Goal: Task Accomplishment & Management: Manage account settings

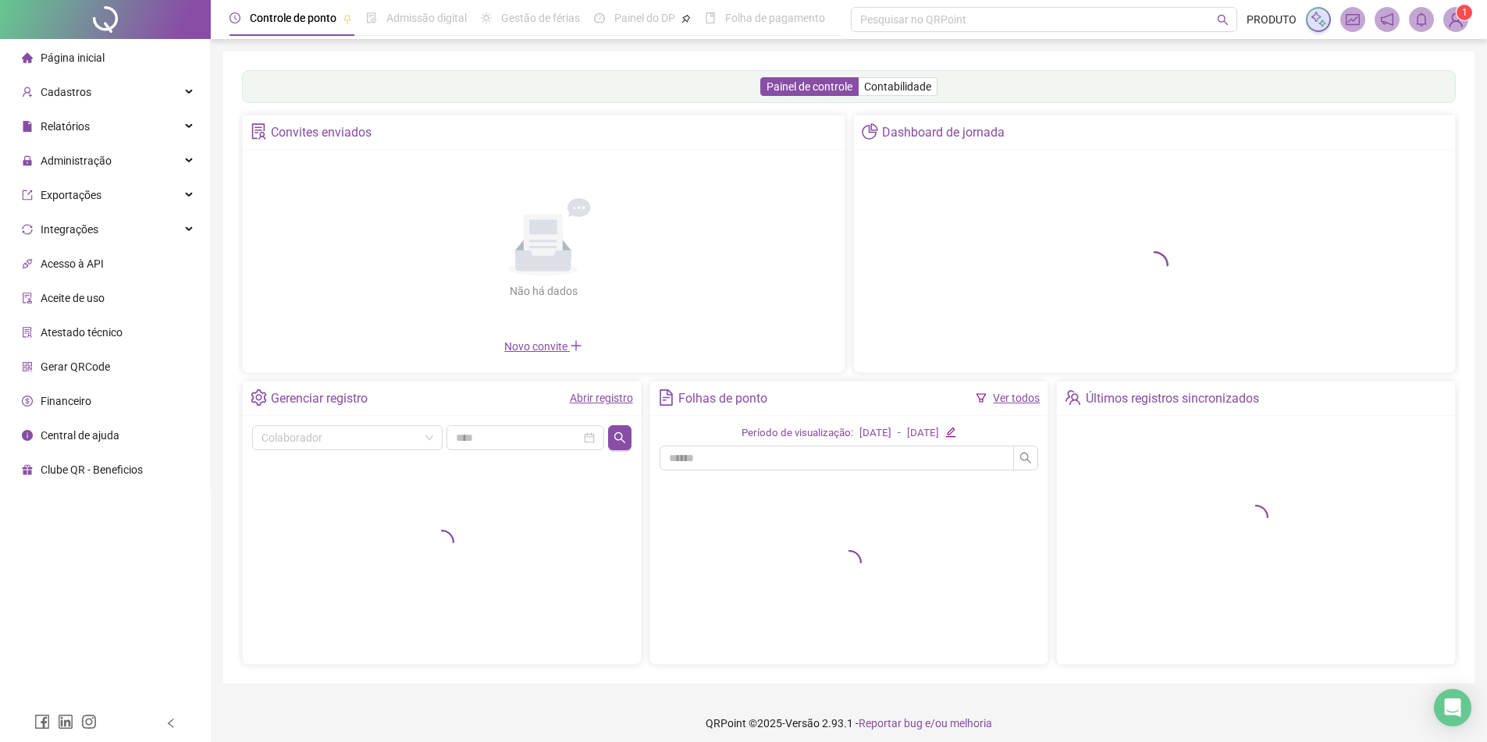
click at [1456, 17] on img at bounding box center [1455, 19] width 23 height 23
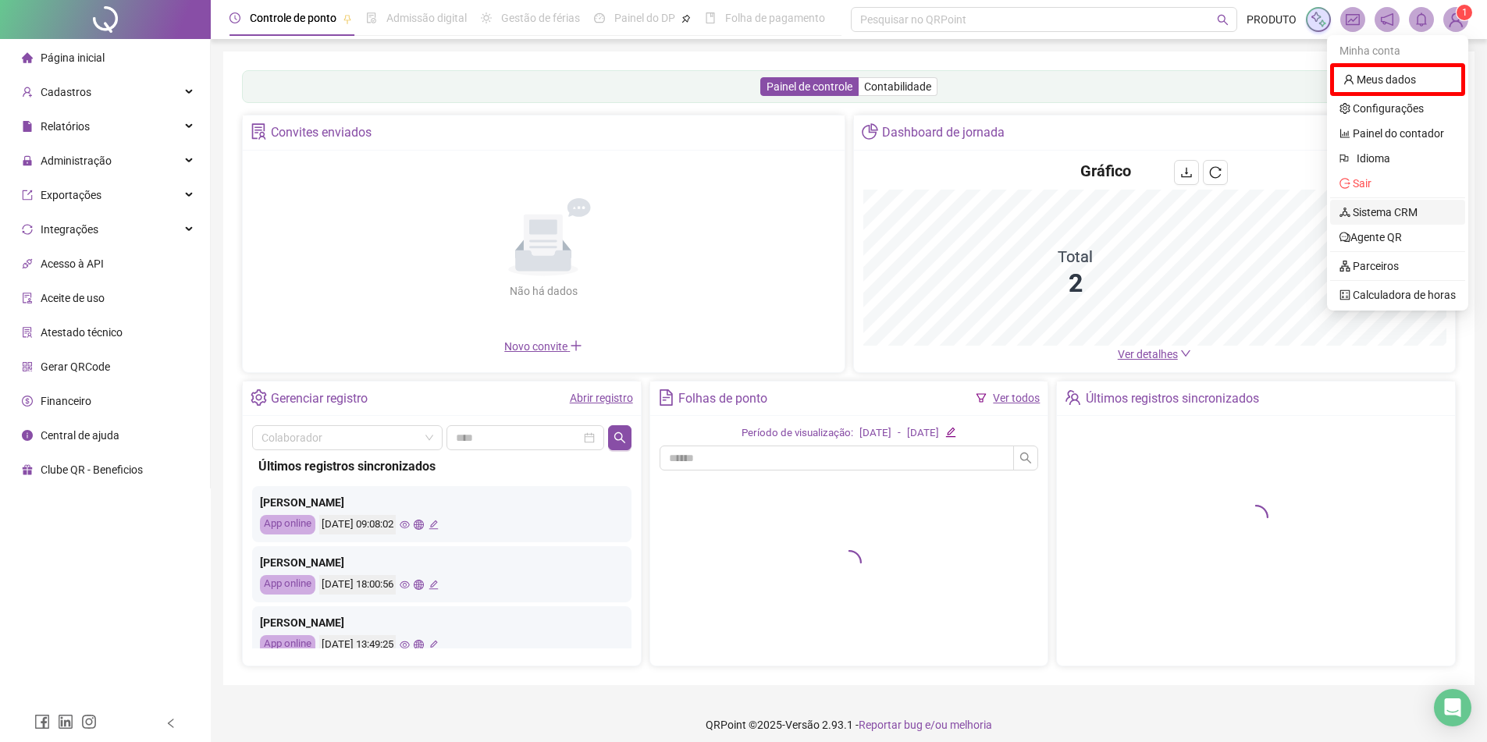
click at [1388, 212] on link "Sistema CRM" at bounding box center [1378, 212] width 78 height 12
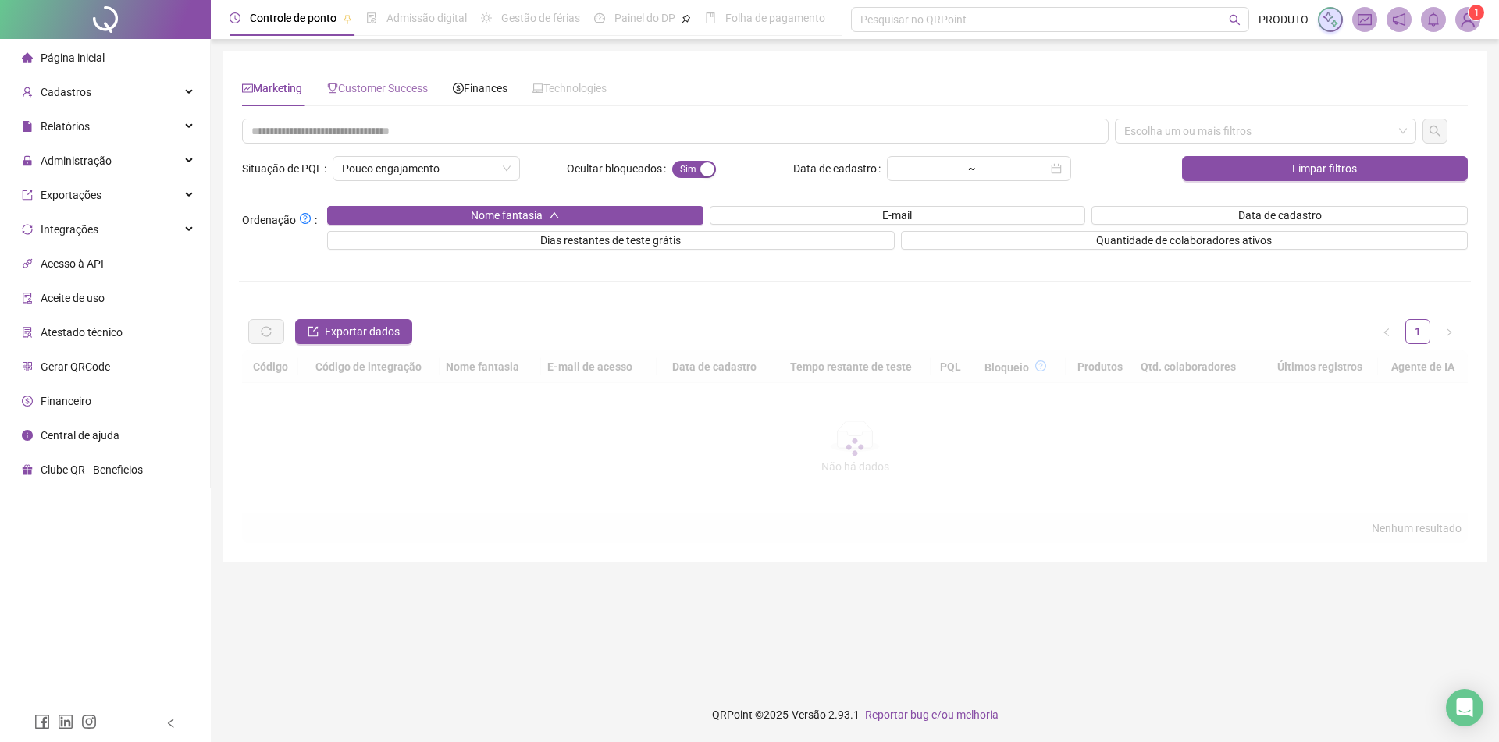
click at [401, 79] on div "Customer Success" at bounding box center [377, 88] width 101 height 36
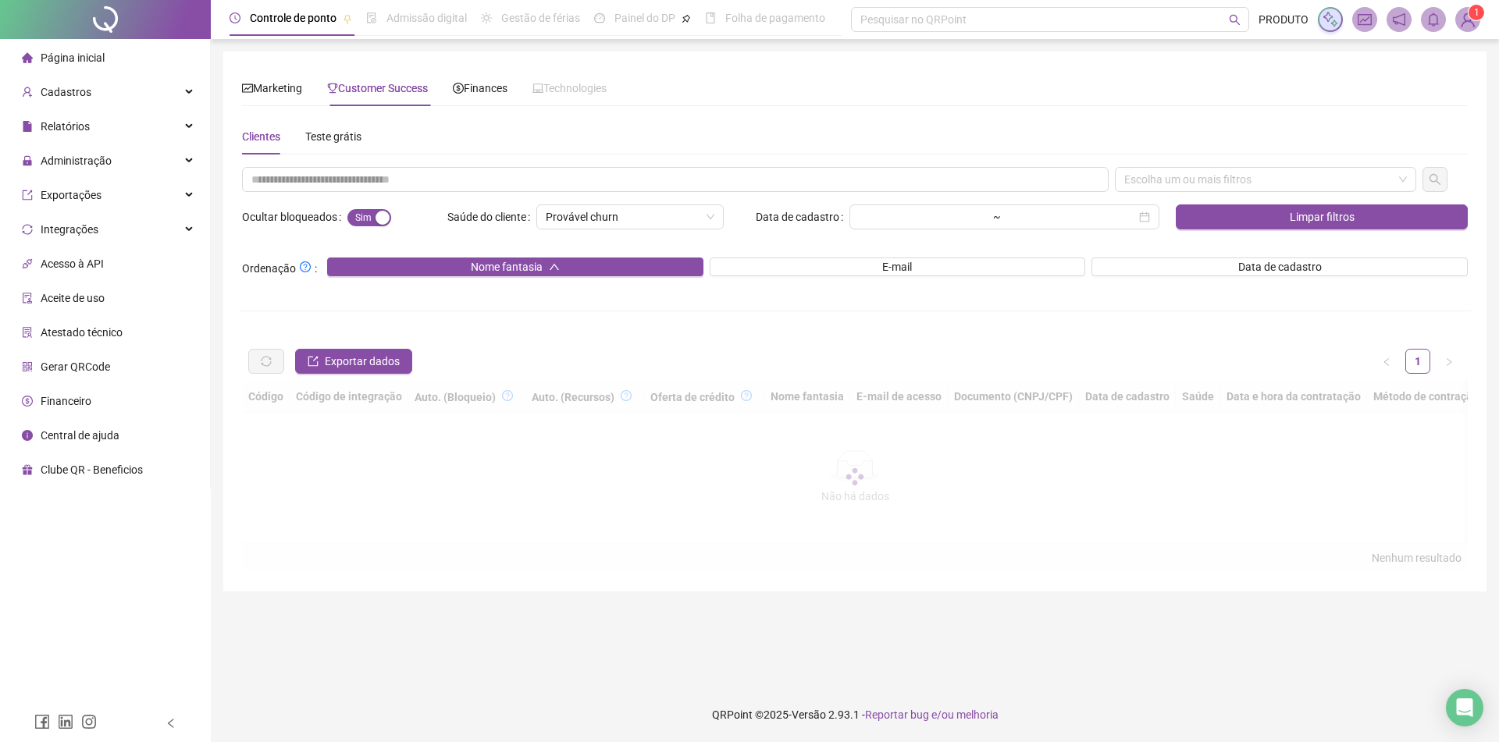
click at [407, 147] on div "Clientes Teste grátis" at bounding box center [854, 137] width 1225 height 36
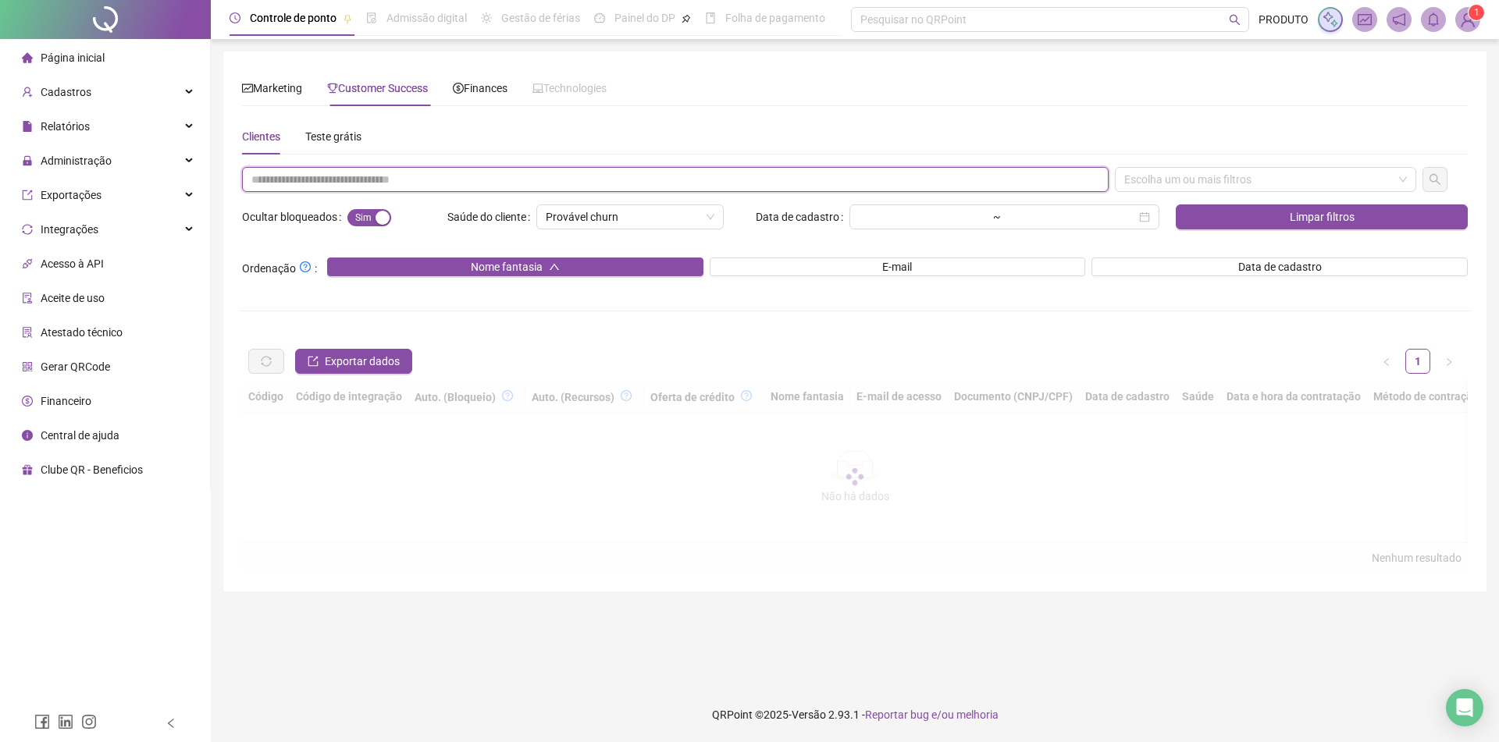
click at [413, 182] on input "text" at bounding box center [675, 179] width 866 height 25
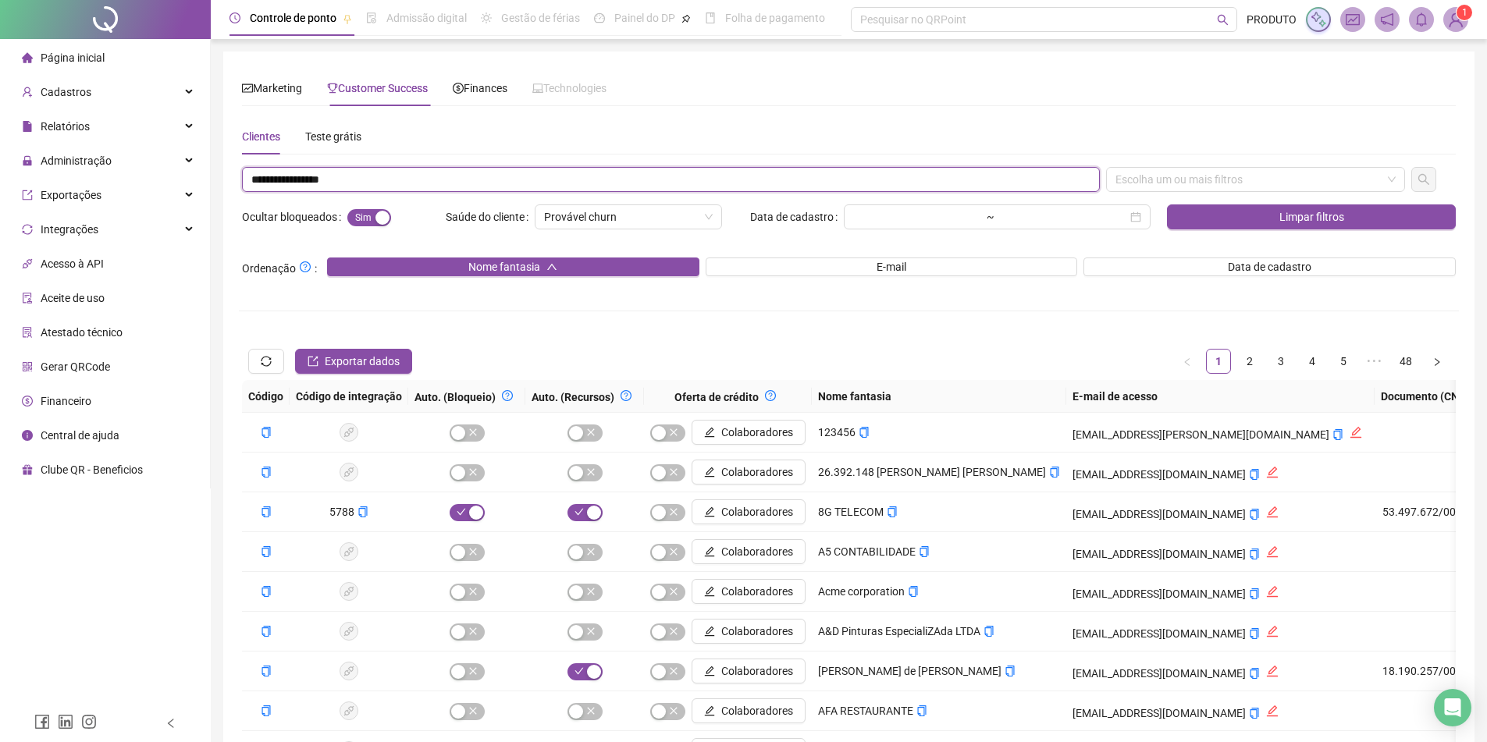
type input "**********"
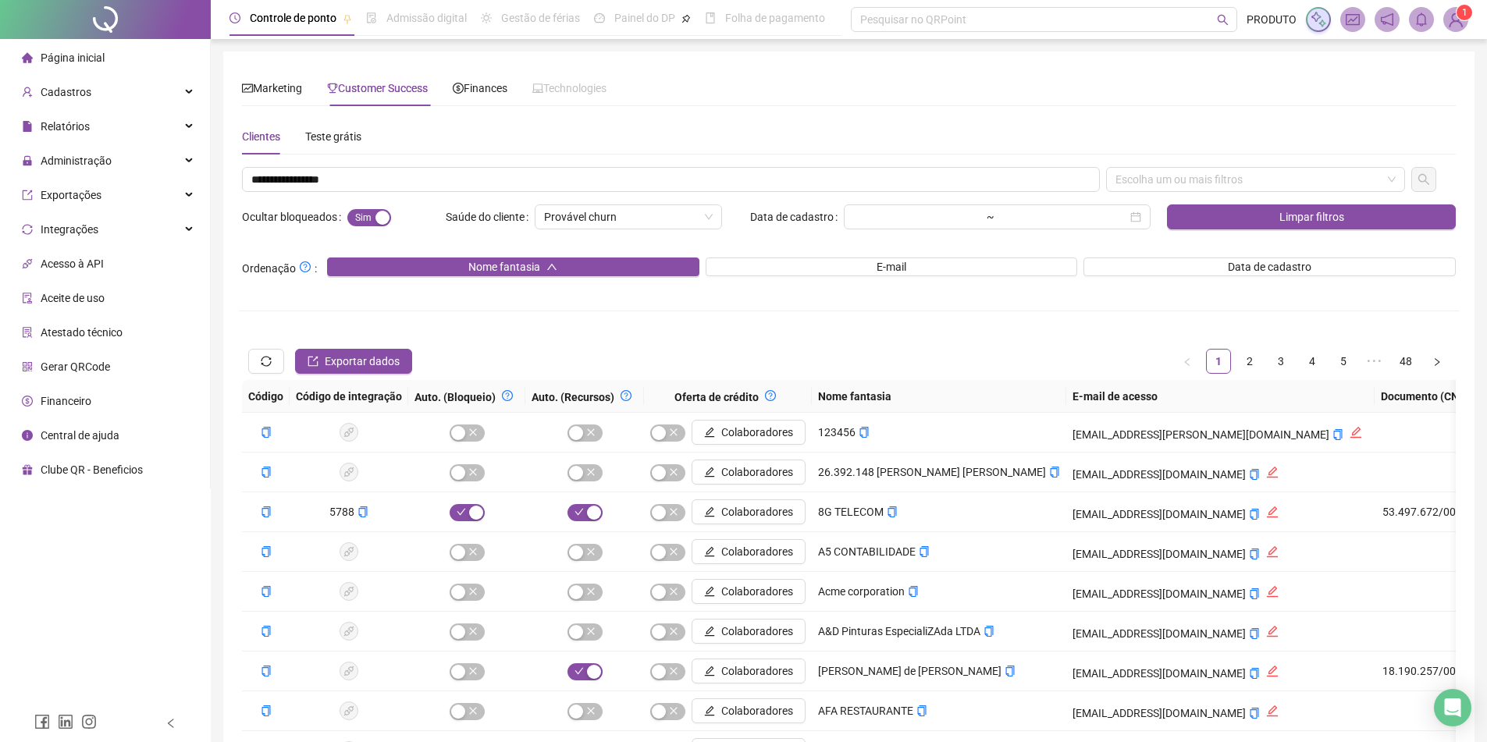
click at [1208, 197] on div "**********" at bounding box center [849, 504] width 1220 height 674
click at [1204, 178] on div "Escolha um ou mais filtros" at bounding box center [1255, 179] width 299 height 25
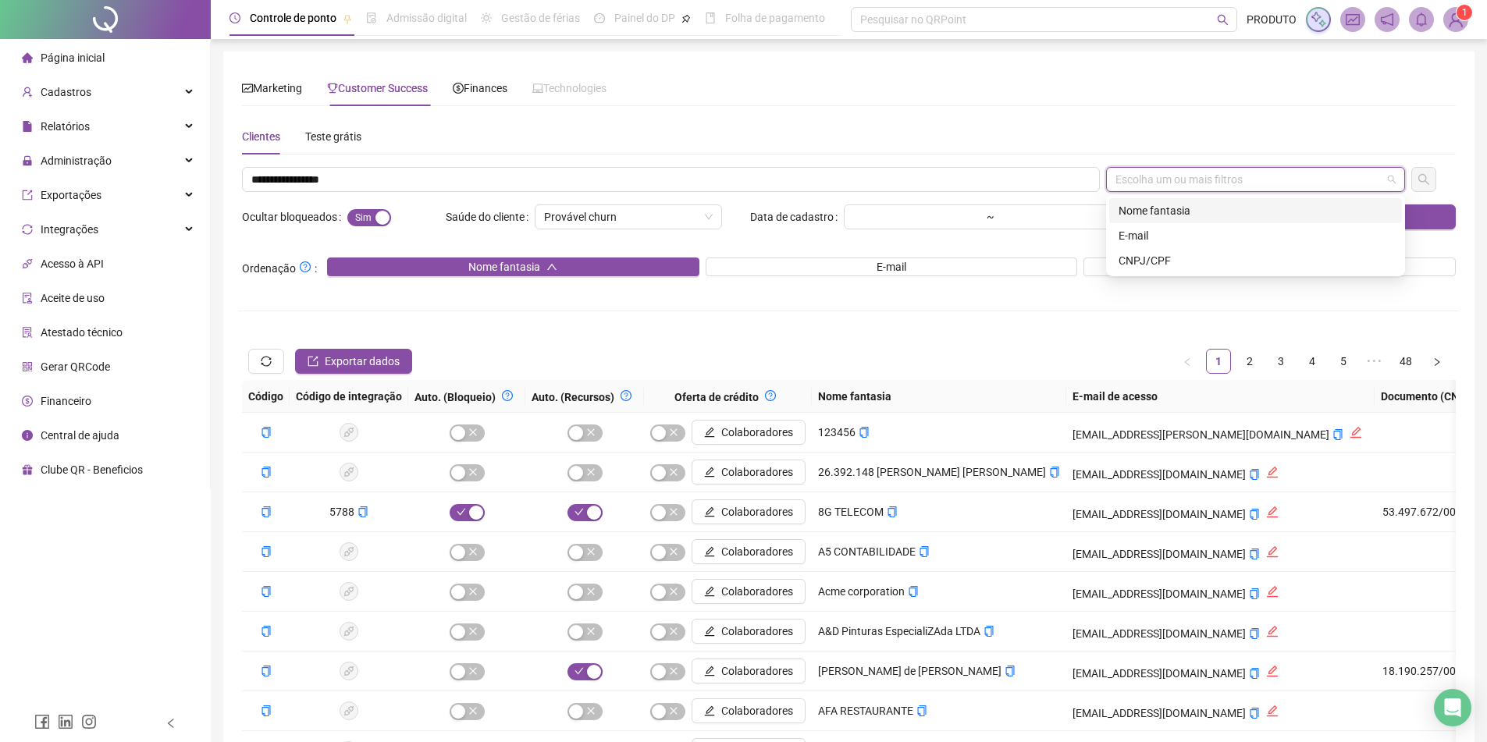
click at [1229, 215] on div "Nome fantasia" at bounding box center [1255, 210] width 274 height 17
click at [1430, 185] on button "button" at bounding box center [1423, 179] width 25 height 25
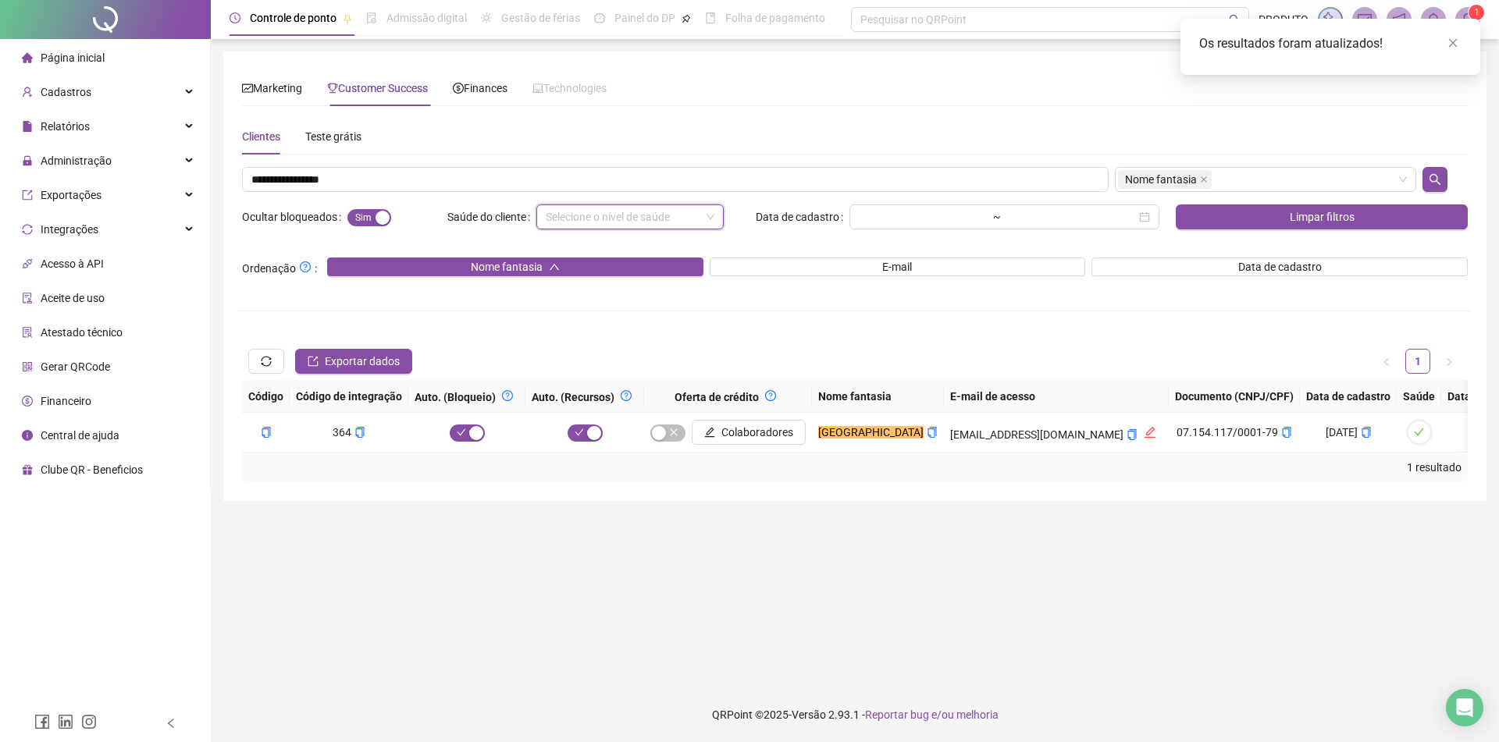
scroll to position [0, 1072]
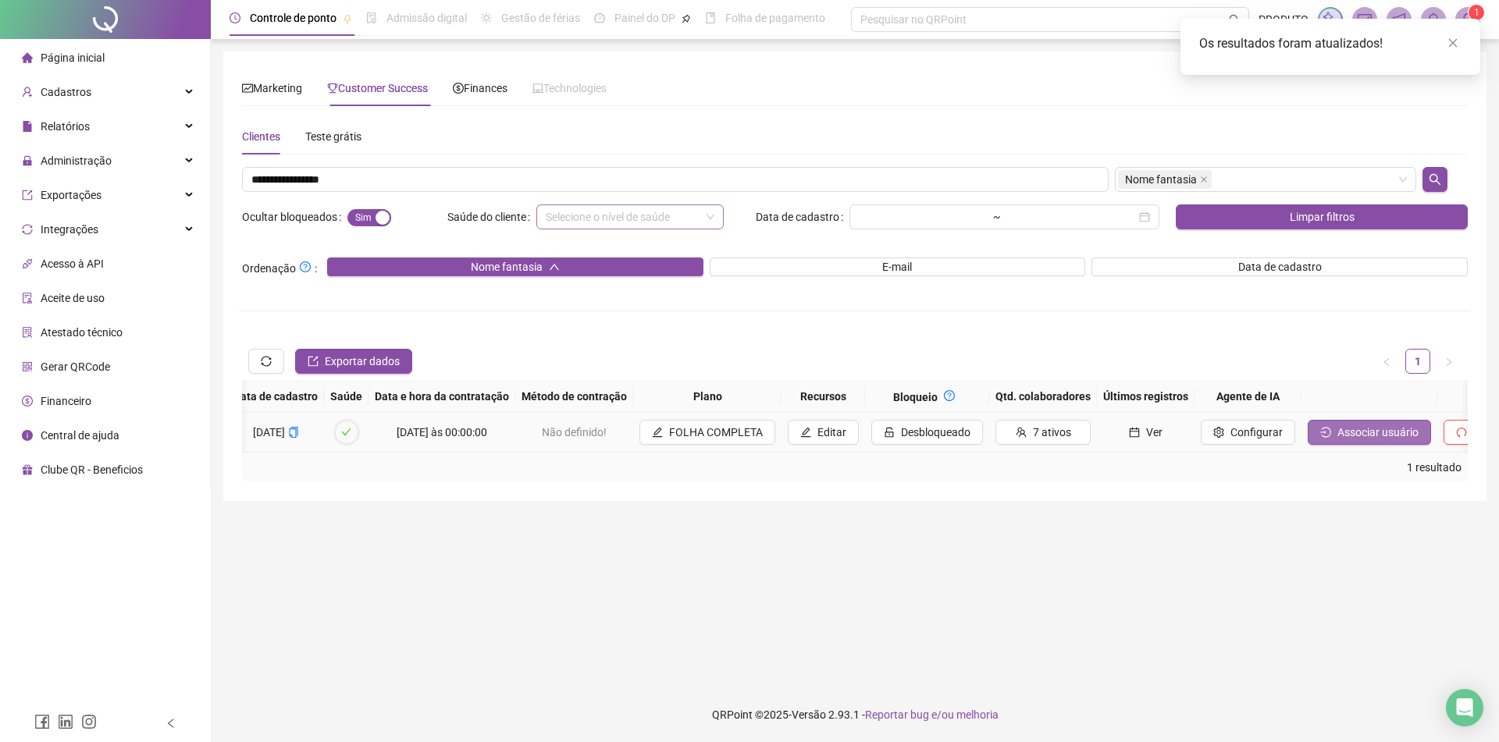
click at [1337, 425] on span "Associar usuário" at bounding box center [1377, 432] width 81 height 17
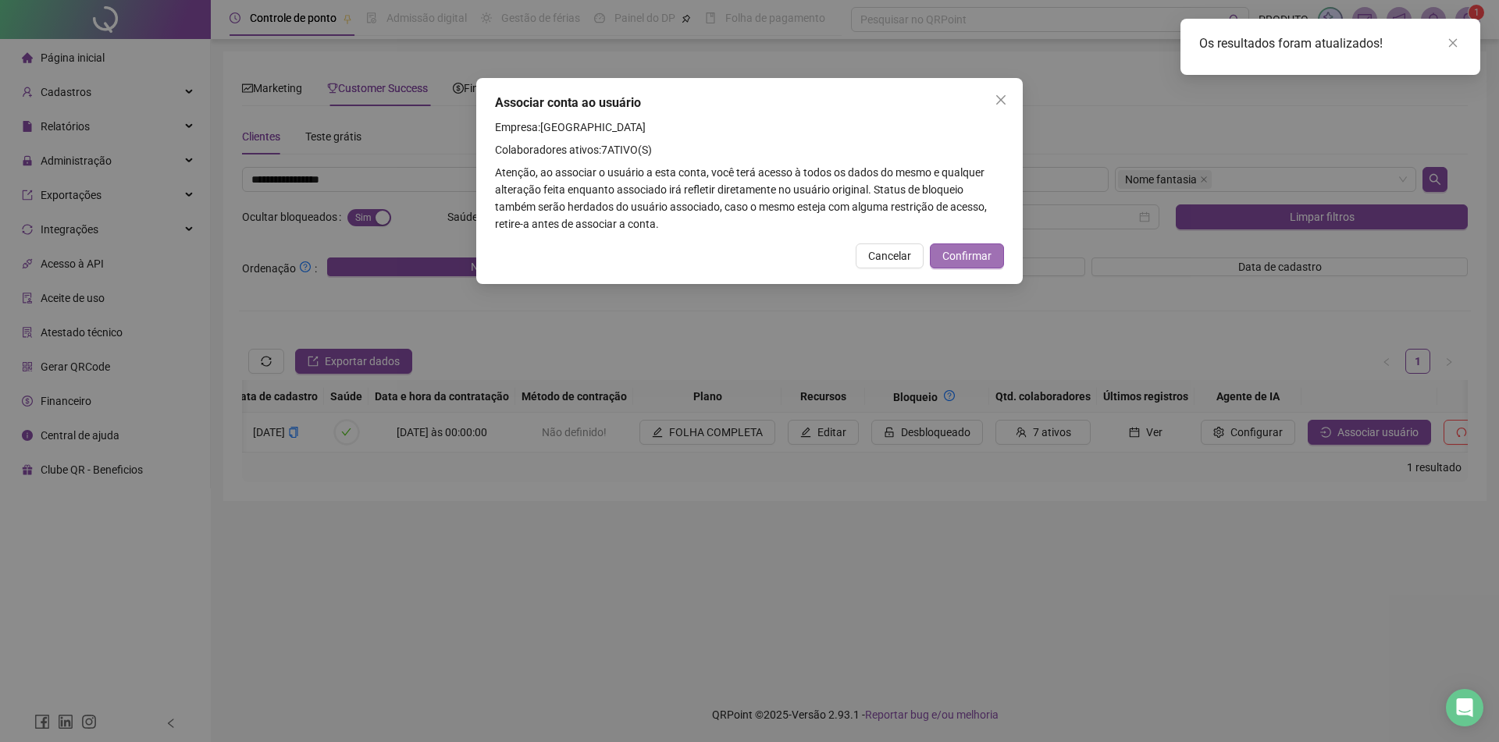
click at [980, 259] on span "Confirmar" at bounding box center [966, 255] width 49 height 17
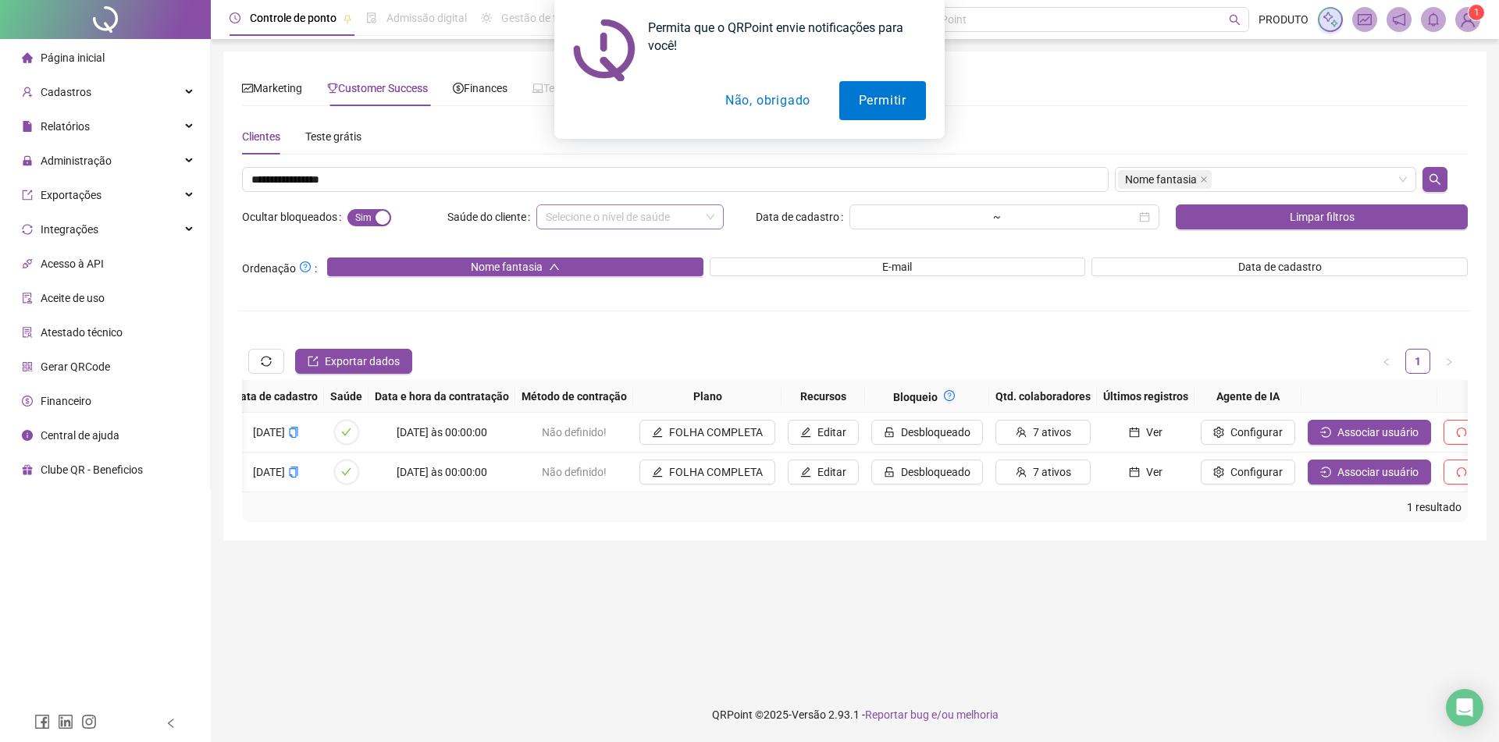
click at [755, 114] on button "Não, obrigado" at bounding box center [768, 100] width 124 height 39
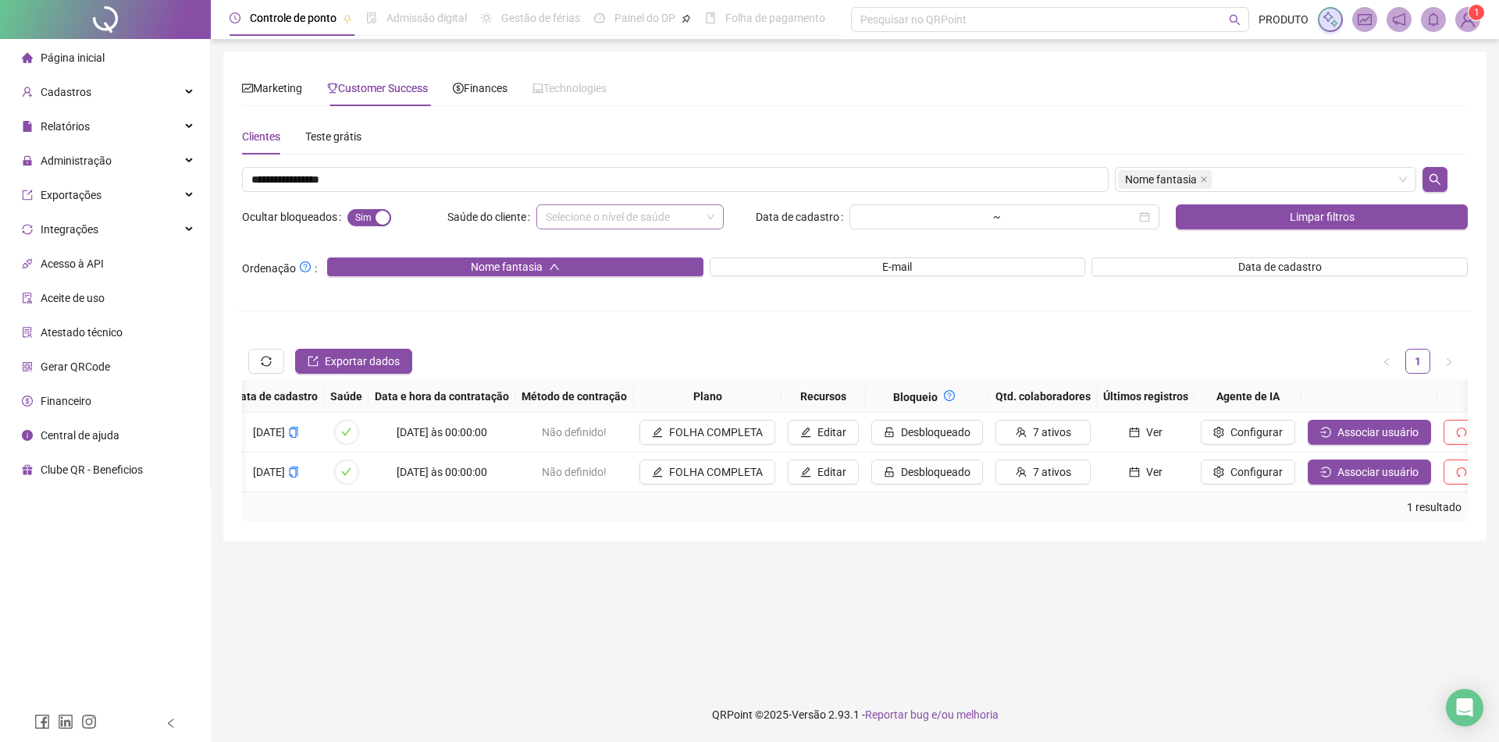
click at [1466, 14] on img at bounding box center [1467, 19] width 23 height 23
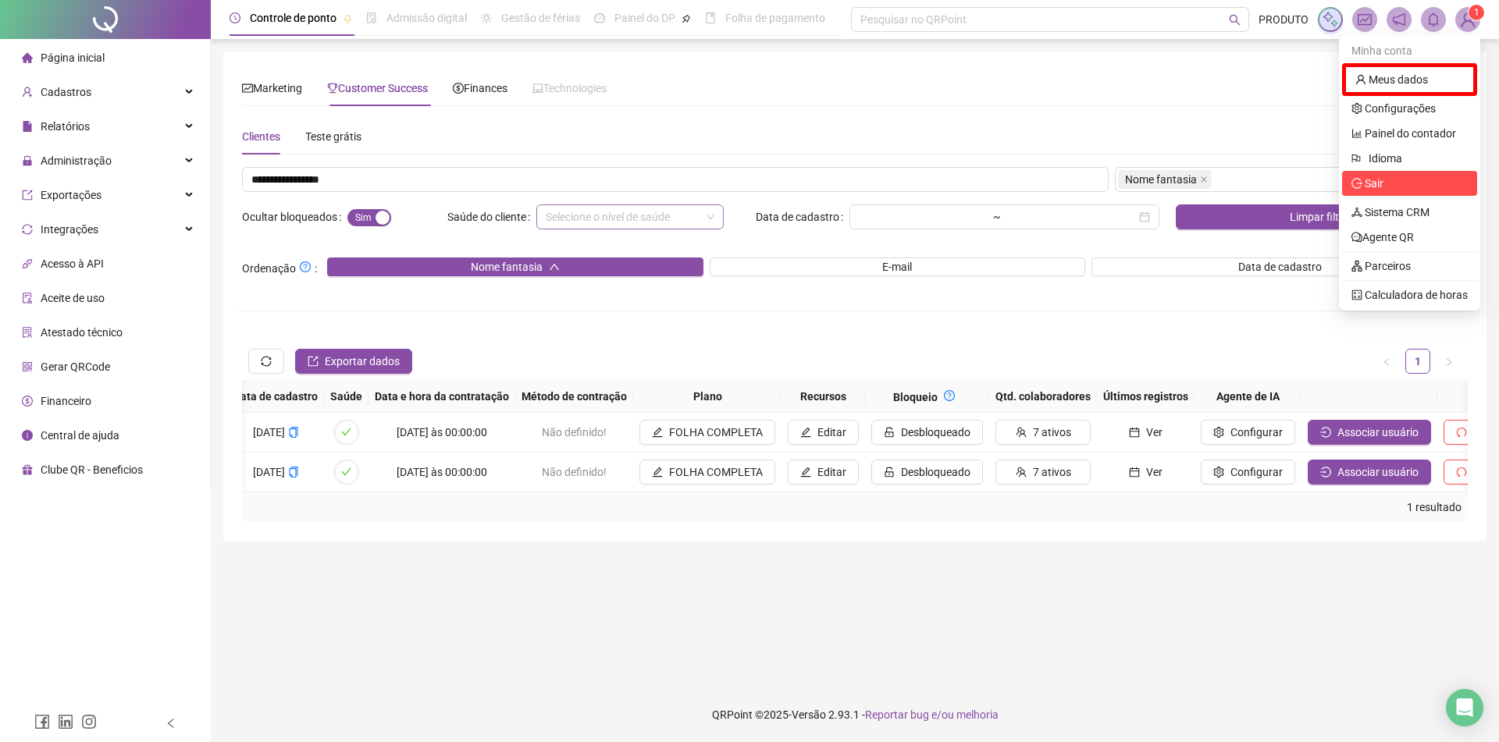
click at [1403, 185] on span "Sair" at bounding box center [1409, 183] width 116 height 17
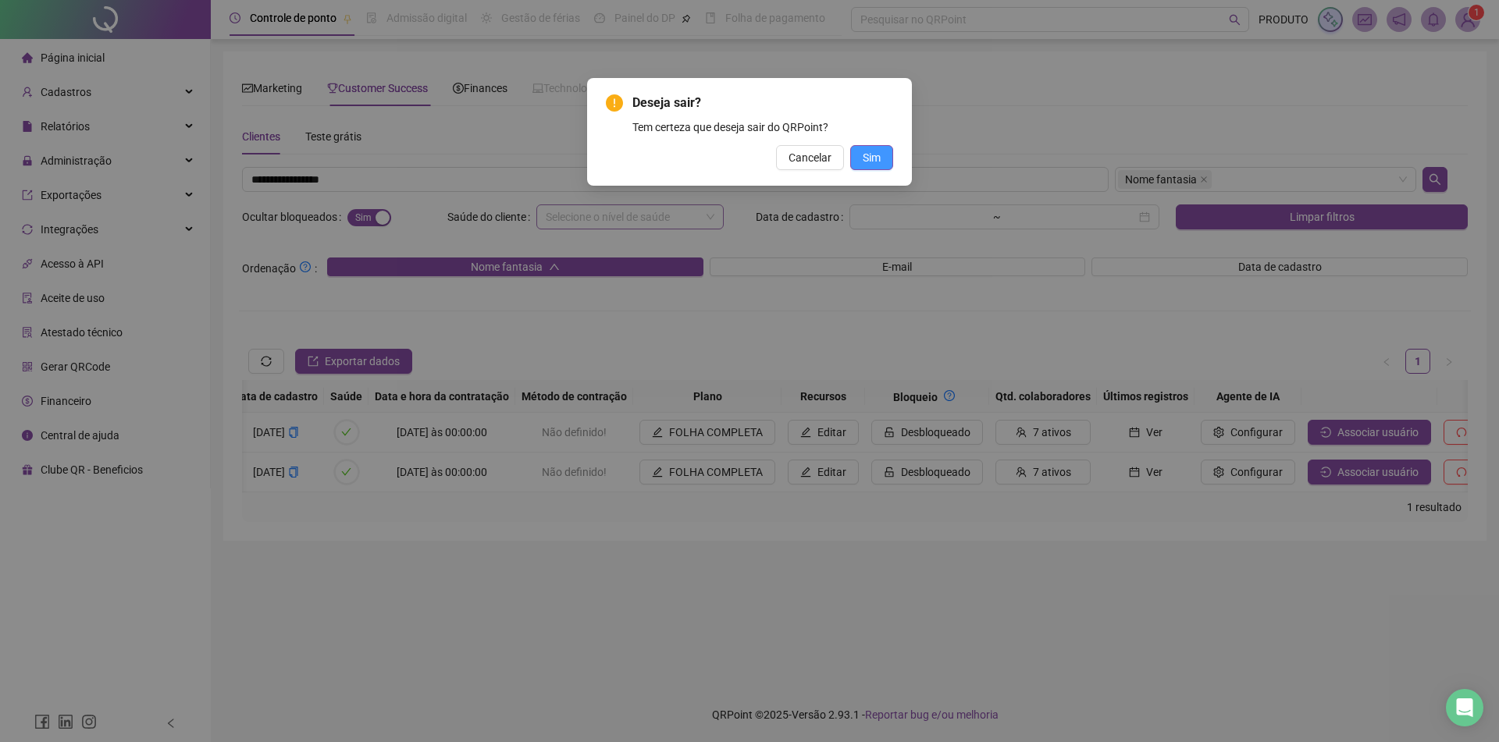
click at [874, 162] on span "Sim" at bounding box center [871, 157] width 18 height 17
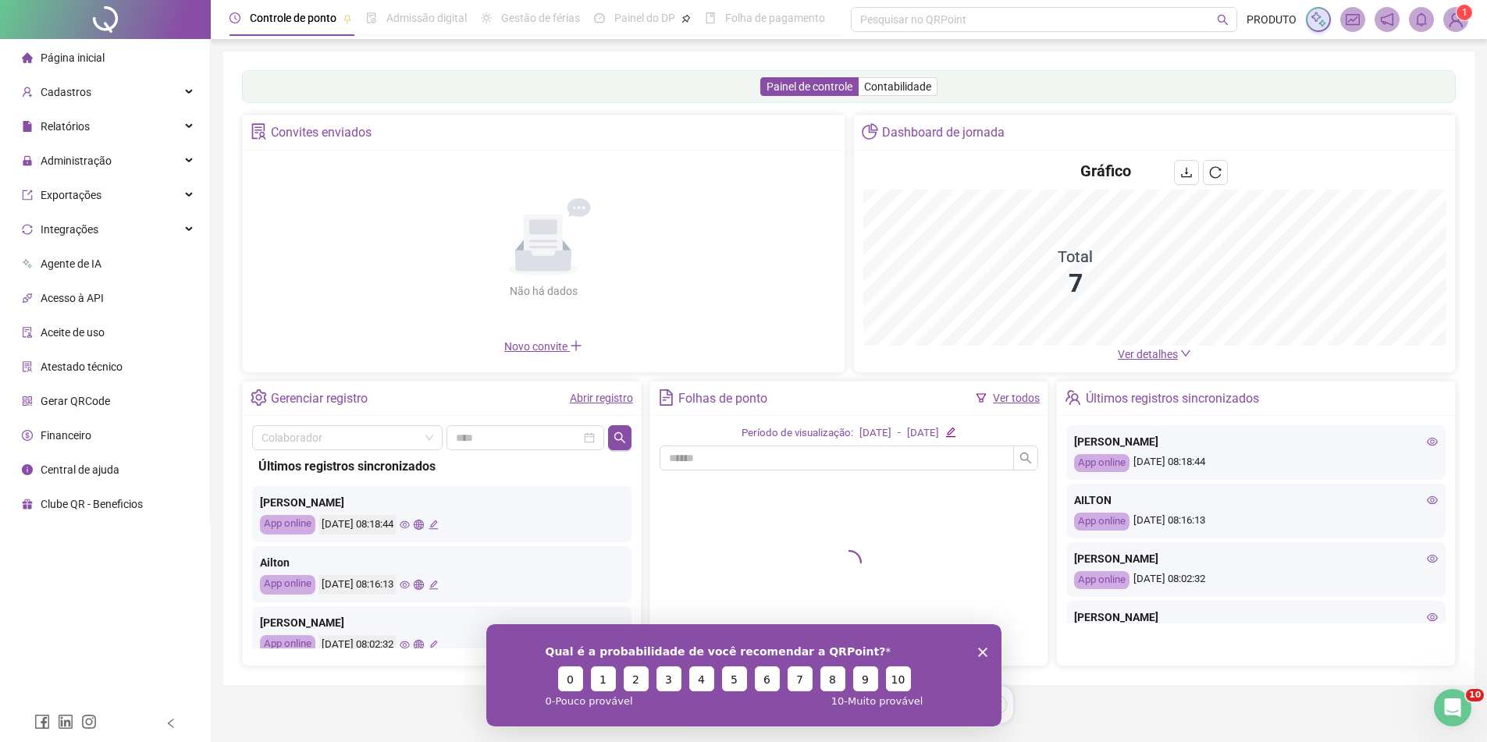
click at [989, 653] on div "Qual é a probabilidade de você recomendar a QRPoint? 0 1 2 3 4 5 6 7 8 9 10 0 -…" at bounding box center [742, 675] width 515 height 102
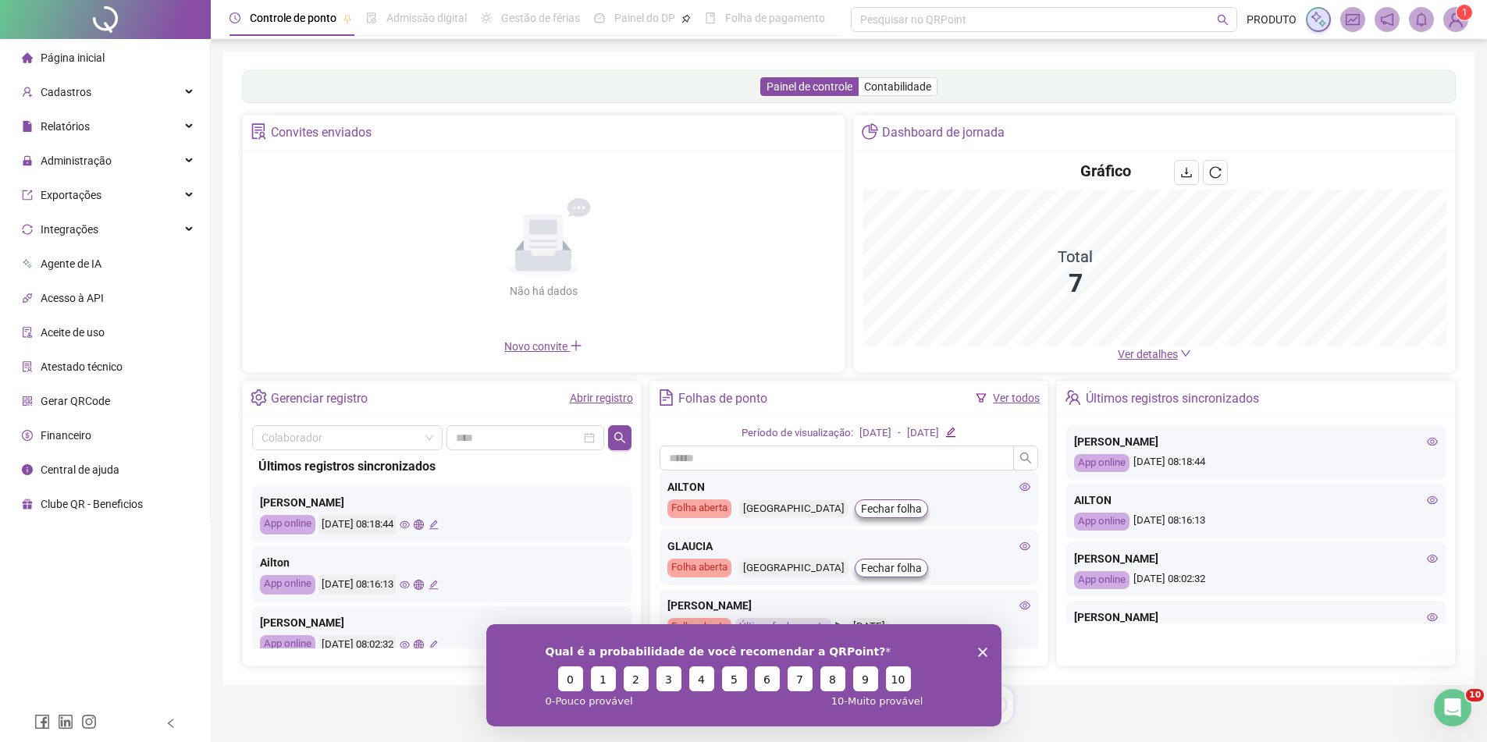
click at [979, 647] on icon "Encerrar pesquisa" at bounding box center [981, 651] width 9 height 9
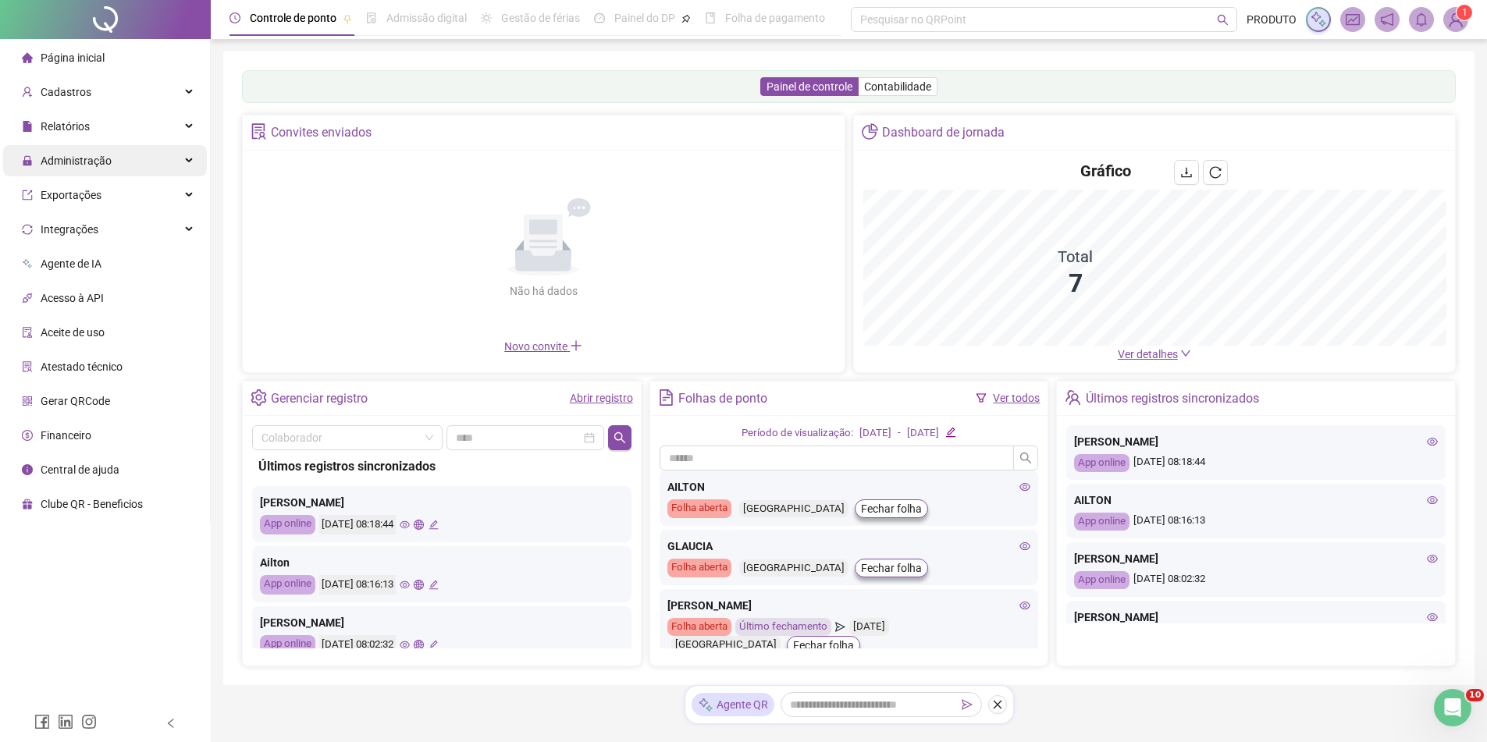
click at [114, 158] on div "Administração" at bounding box center [105, 160] width 204 height 31
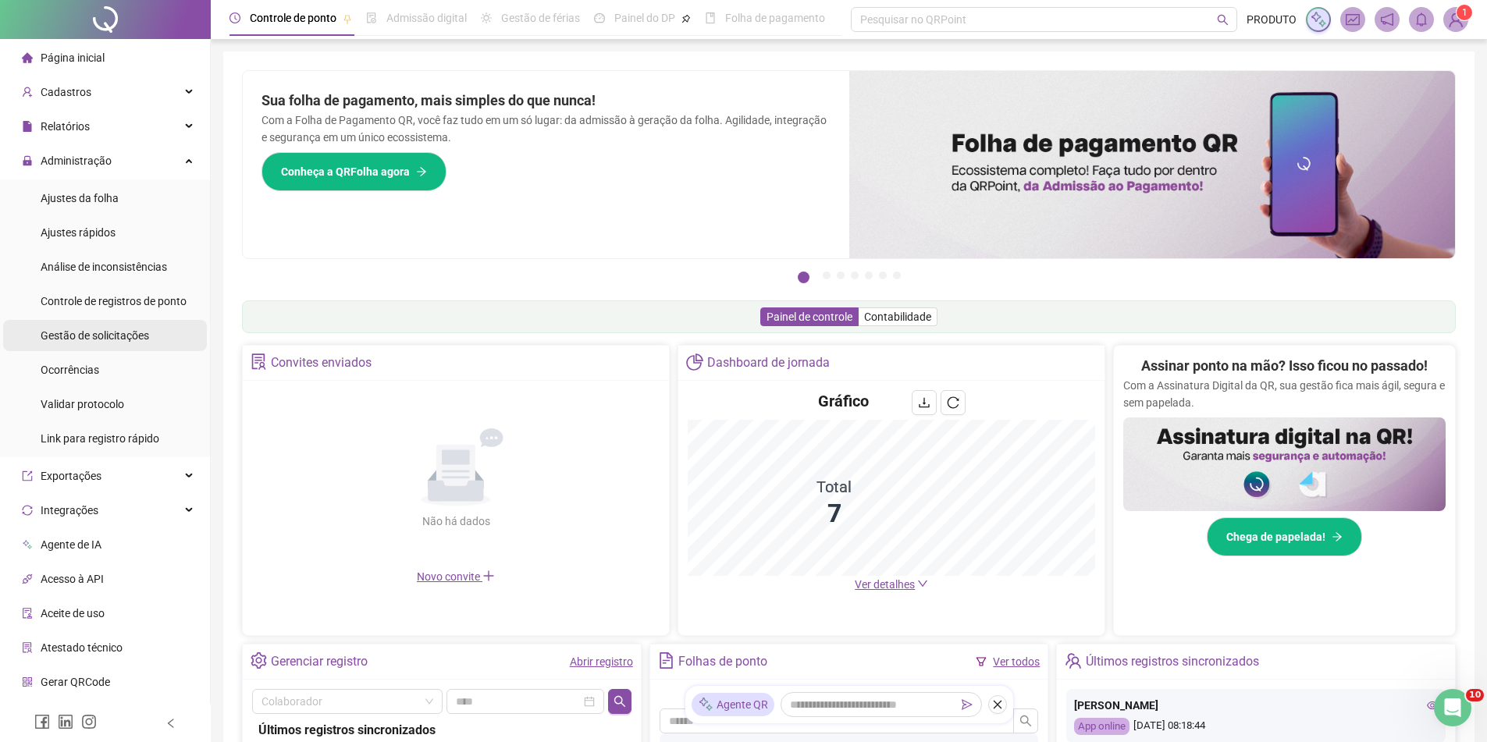
click at [116, 336] on span "Gestão de solicitações" at bounding box center [95, 335] width 108 height 12
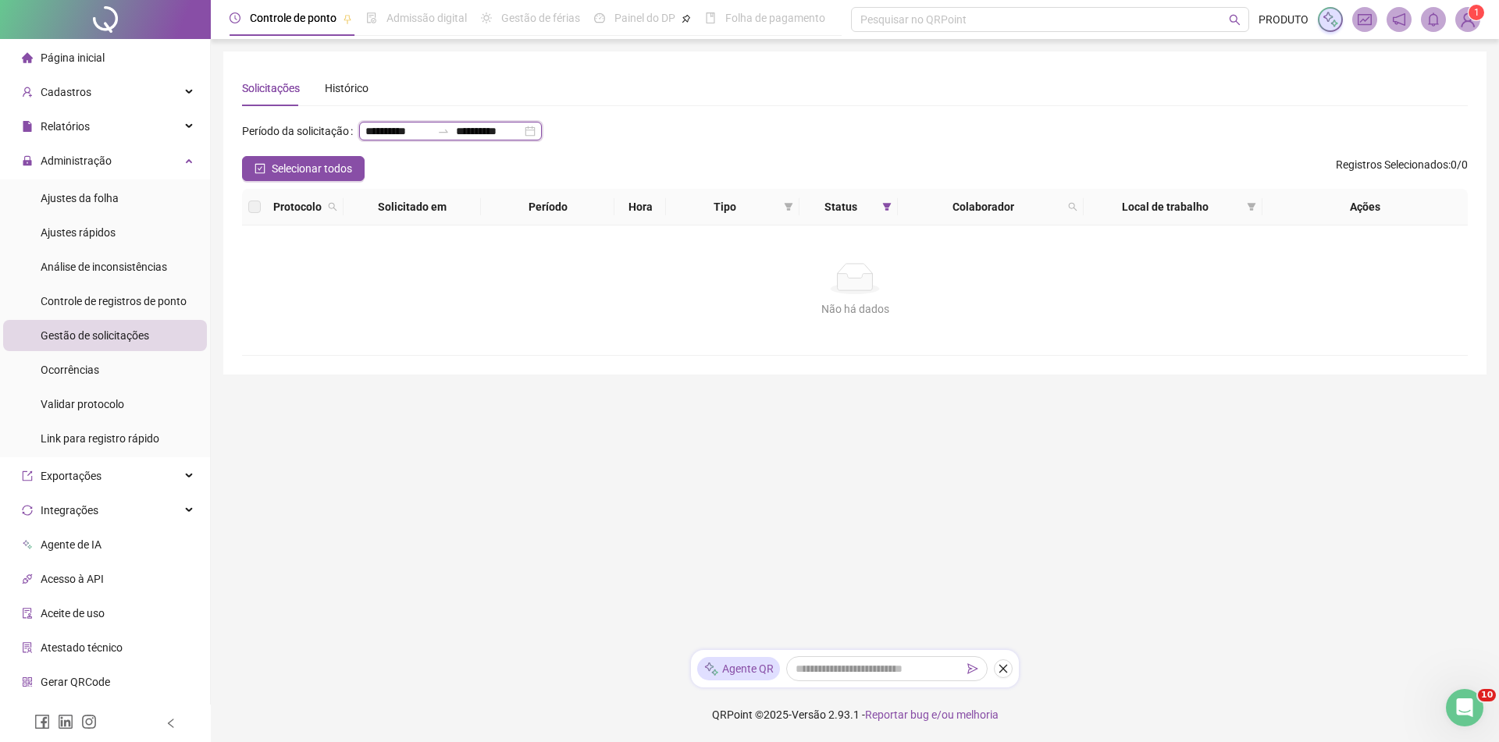
click at [456, 140] on input "**********" at bounding box center [489, 131] width 66 height 17
click at [581, 143] on div "**********" at bounding box center [854, 137] width 1225 height 37
click at [887, 211] on icon "filter" at bounding box center [887, 207] width 9 height 8
click at [834, 308] on span "Aceita" at bounding box center [840, 314] width 39 height 17
drag, startPoint x: 872, startPoint y: 345, endPoint x: 862, endPoint y: 340, distance: 10.8
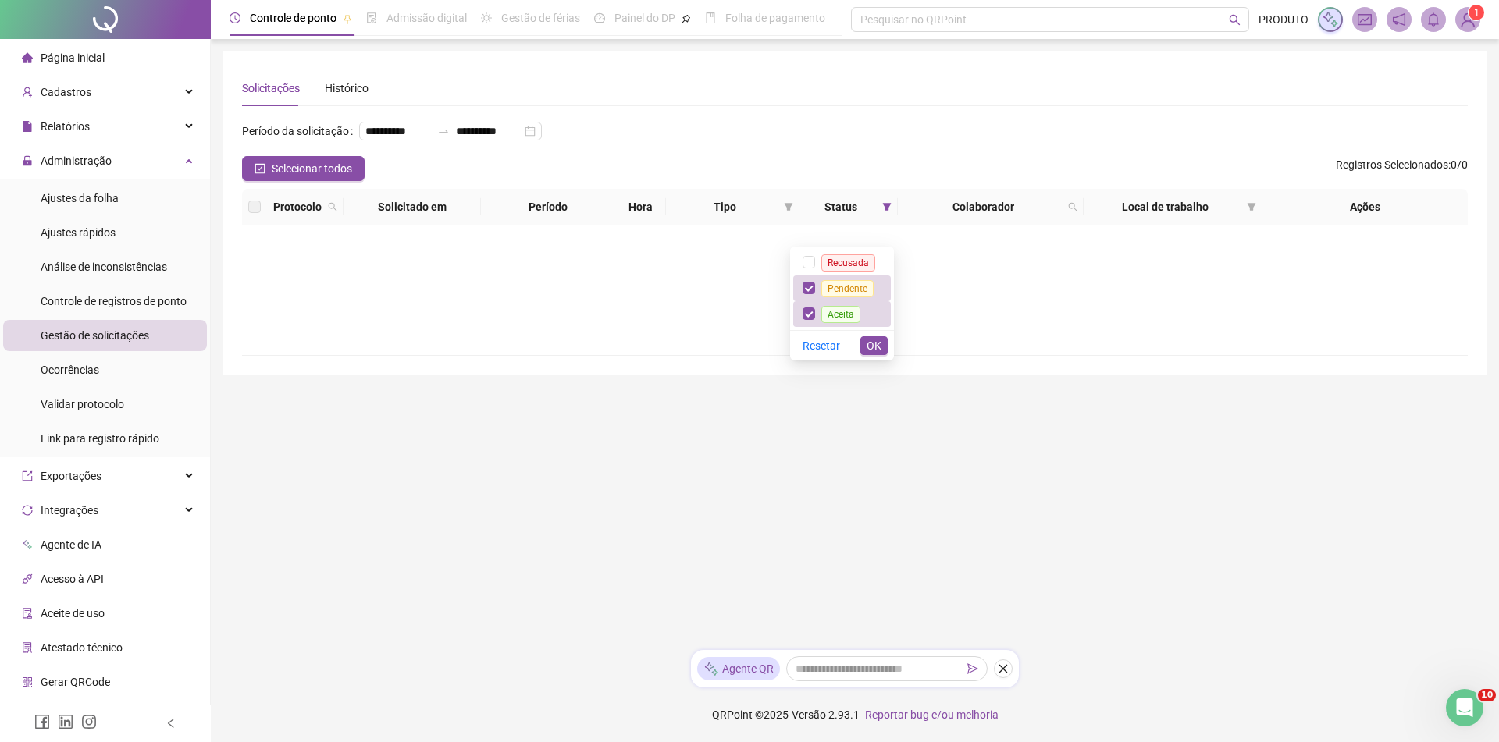
click at [872, 346] on span "OK" at bounding box center [873, 345] width 15 height 17
click at [784, 212] on icon "filter" at bounding box center [788, 206] width 9 height 9
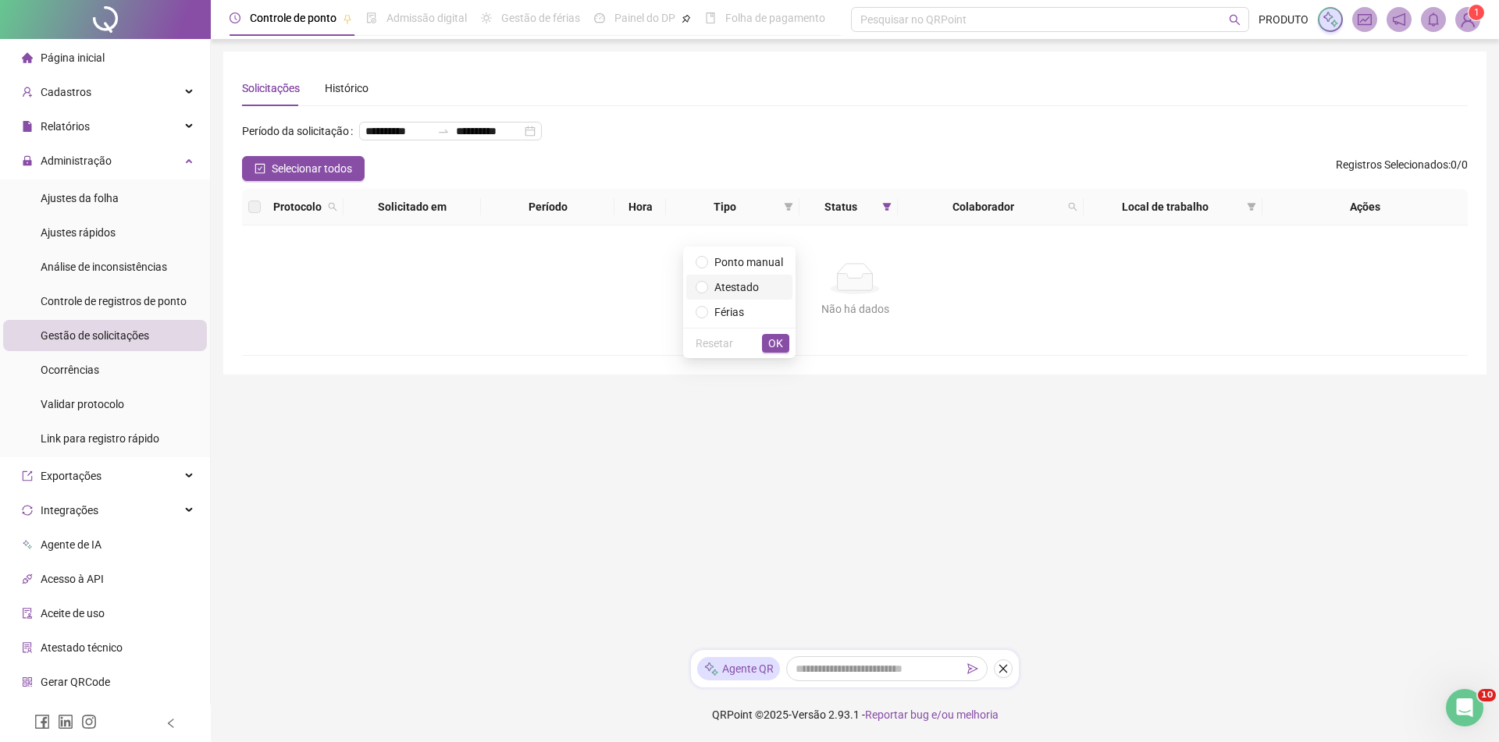
click at [752, 285] on span "Atestado" at bounding box center [736, 287] width 44 height 12
click at [777, 344] on span "OK" at bounding box center [775, 343] width 15 height 17
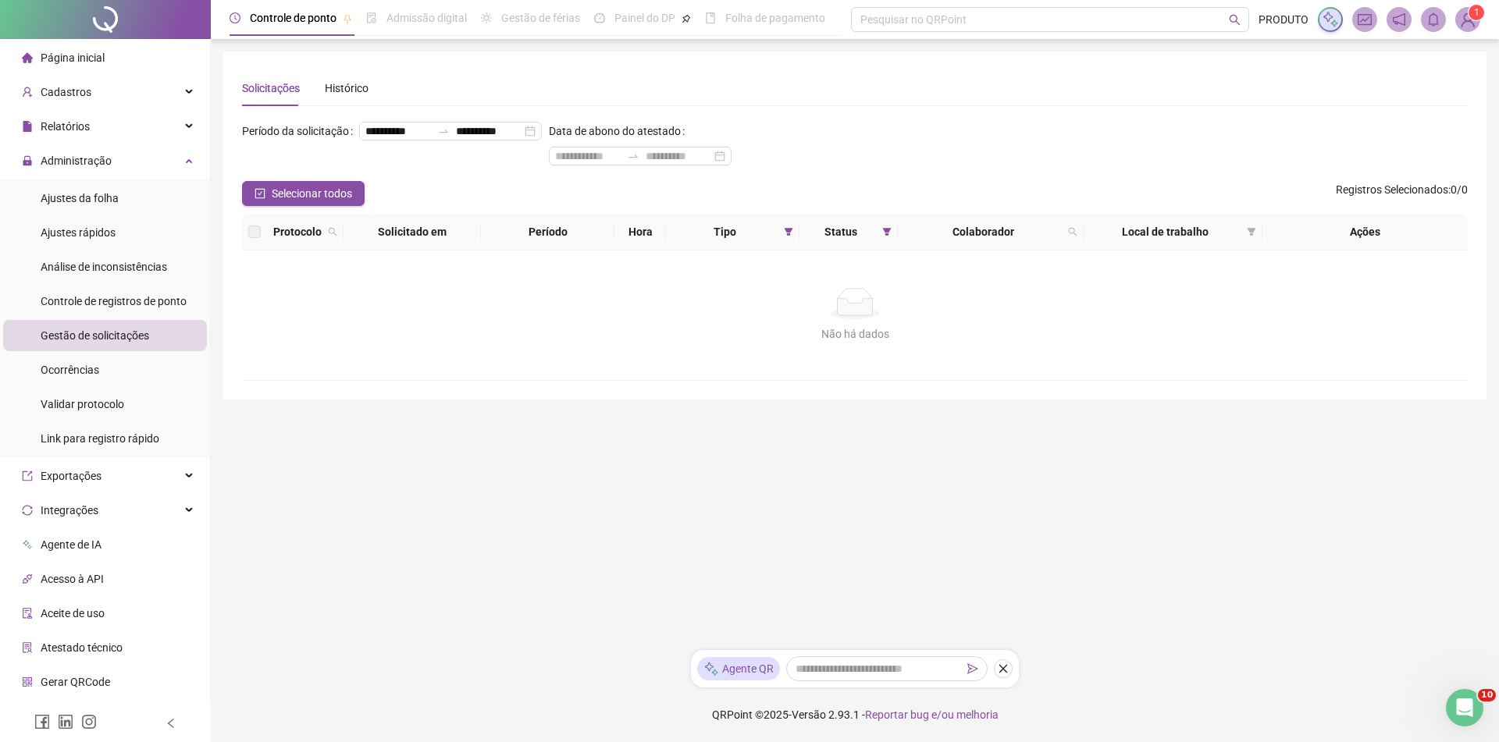
click at [1472, 30] on img at bounding box center [1467, 19] width 23 height 23
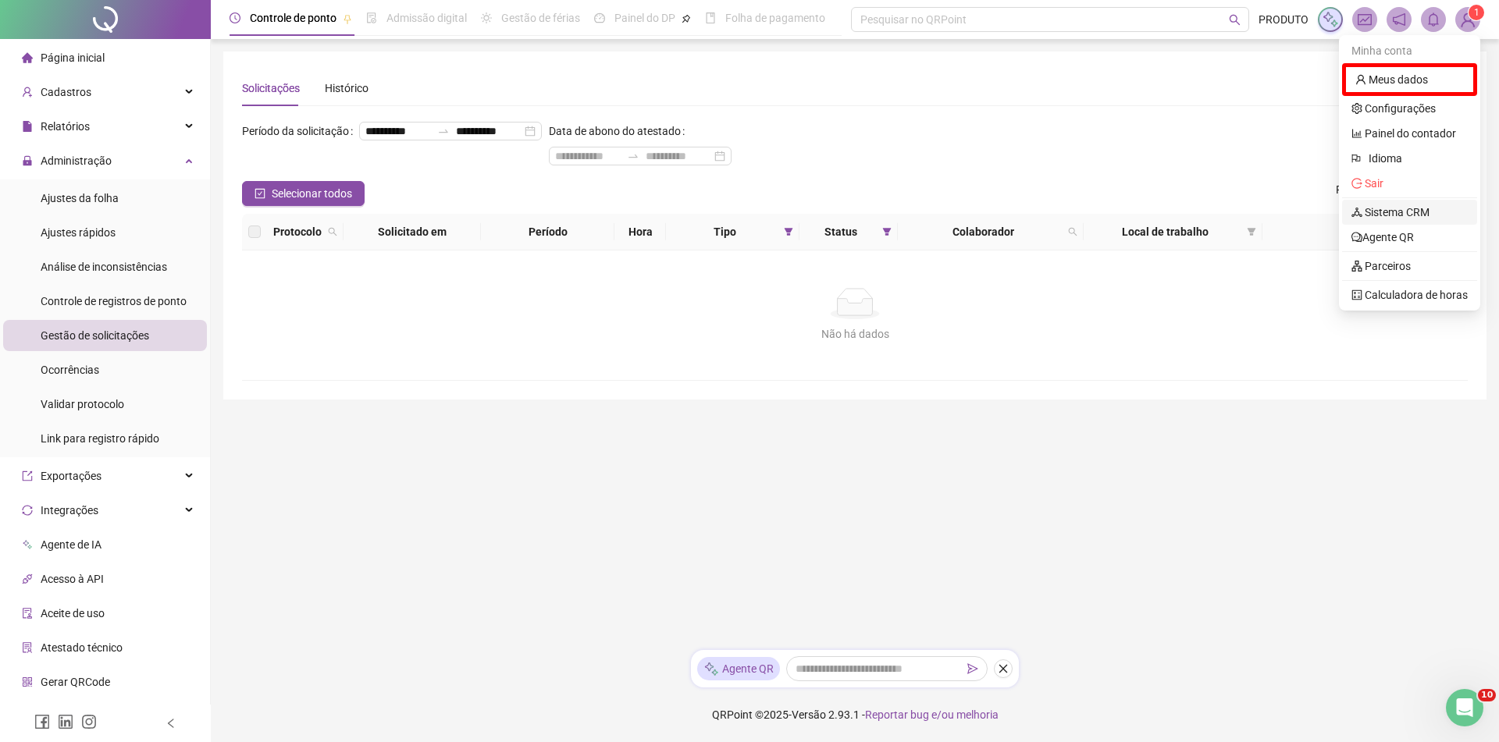
click at [1396, 212] on link "Sistema CRM" at bounding box center [1390, 212] width 78 height 12
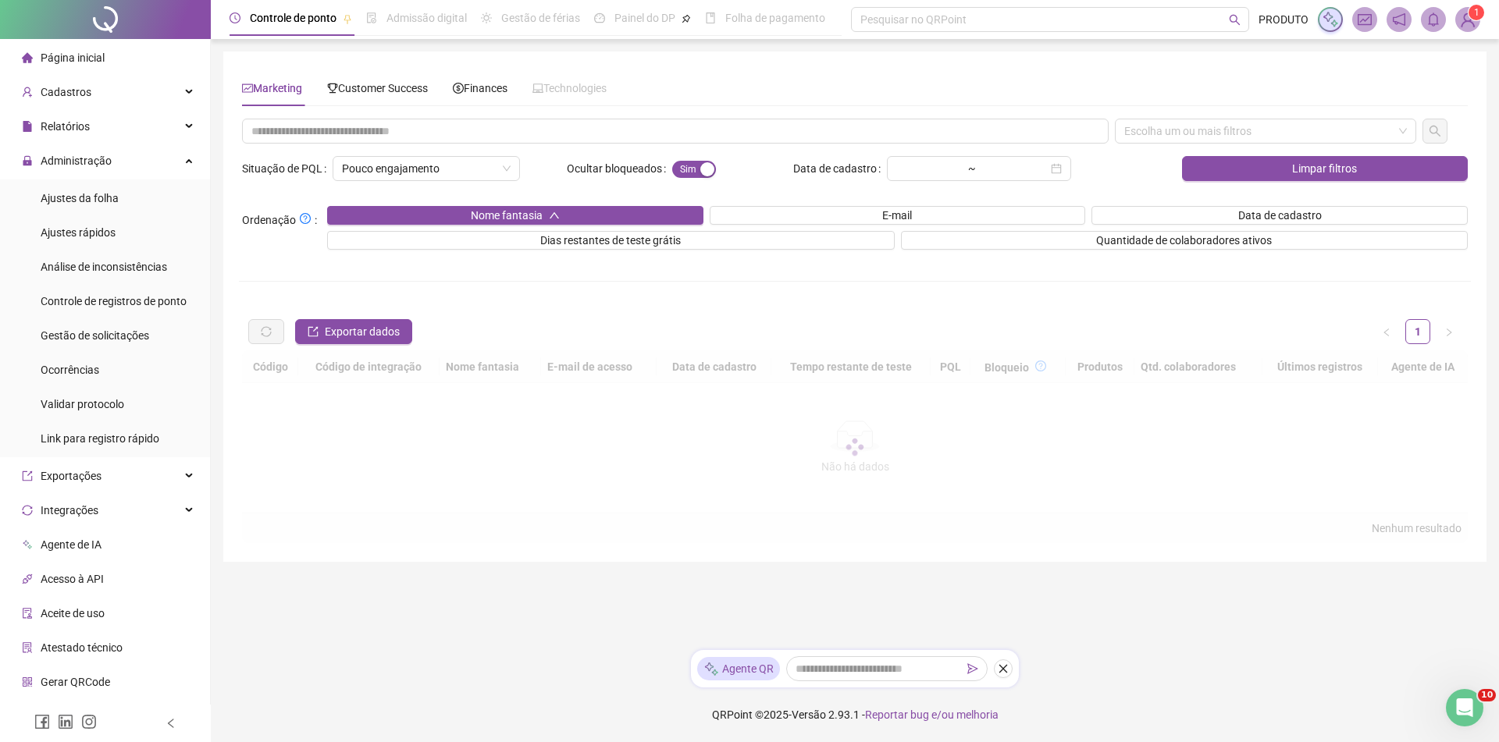
click at [359, 112] on div "Marketing Customer Success Finances Technologies Escolha um ou mais filtros Sit…" at bounding box center [854, 306] width 1225 height 473
click at [363, 89] on span "Customer Success" at bounding box center [377, 88] width 101 height 12
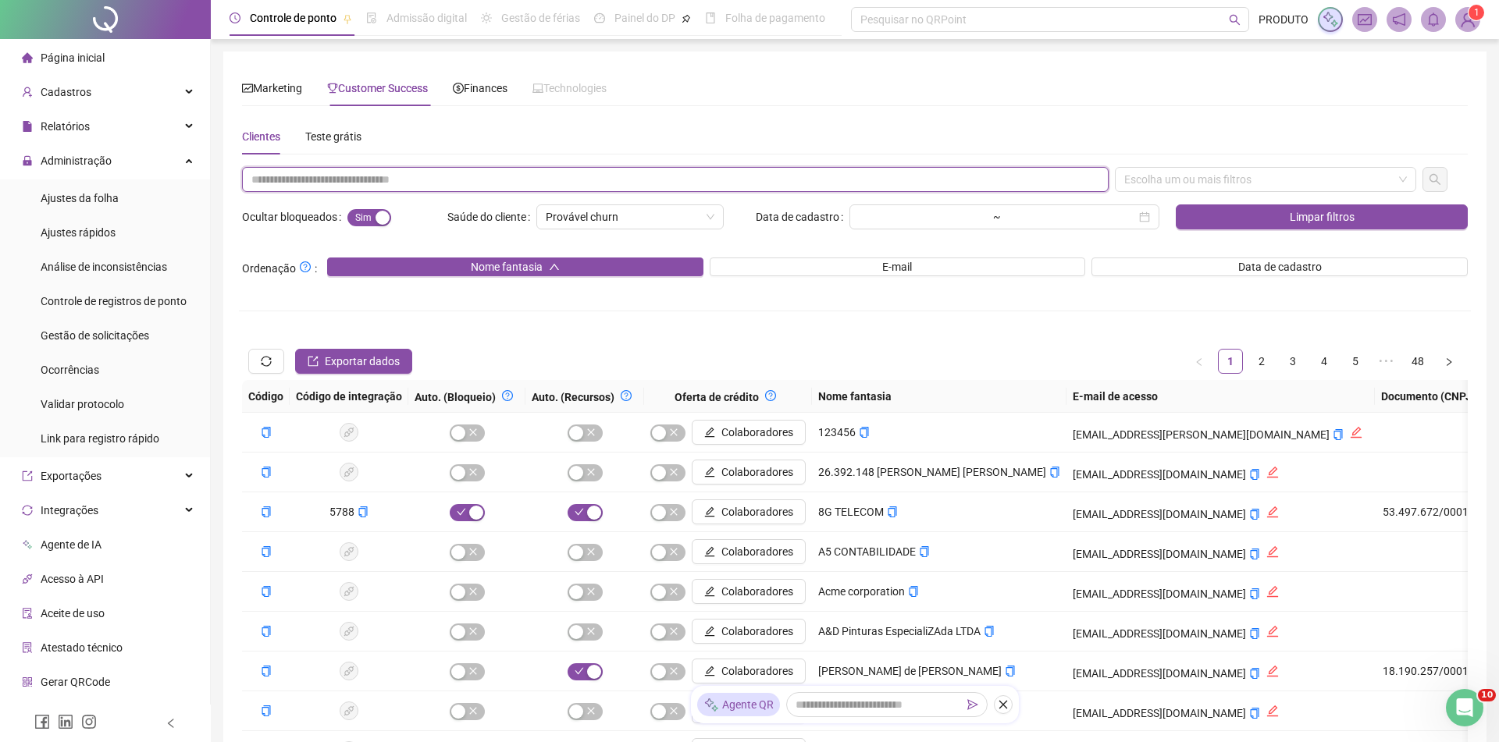
click at [357, 176] on input "text" at bounding box center [675, 179] width 866 height 25
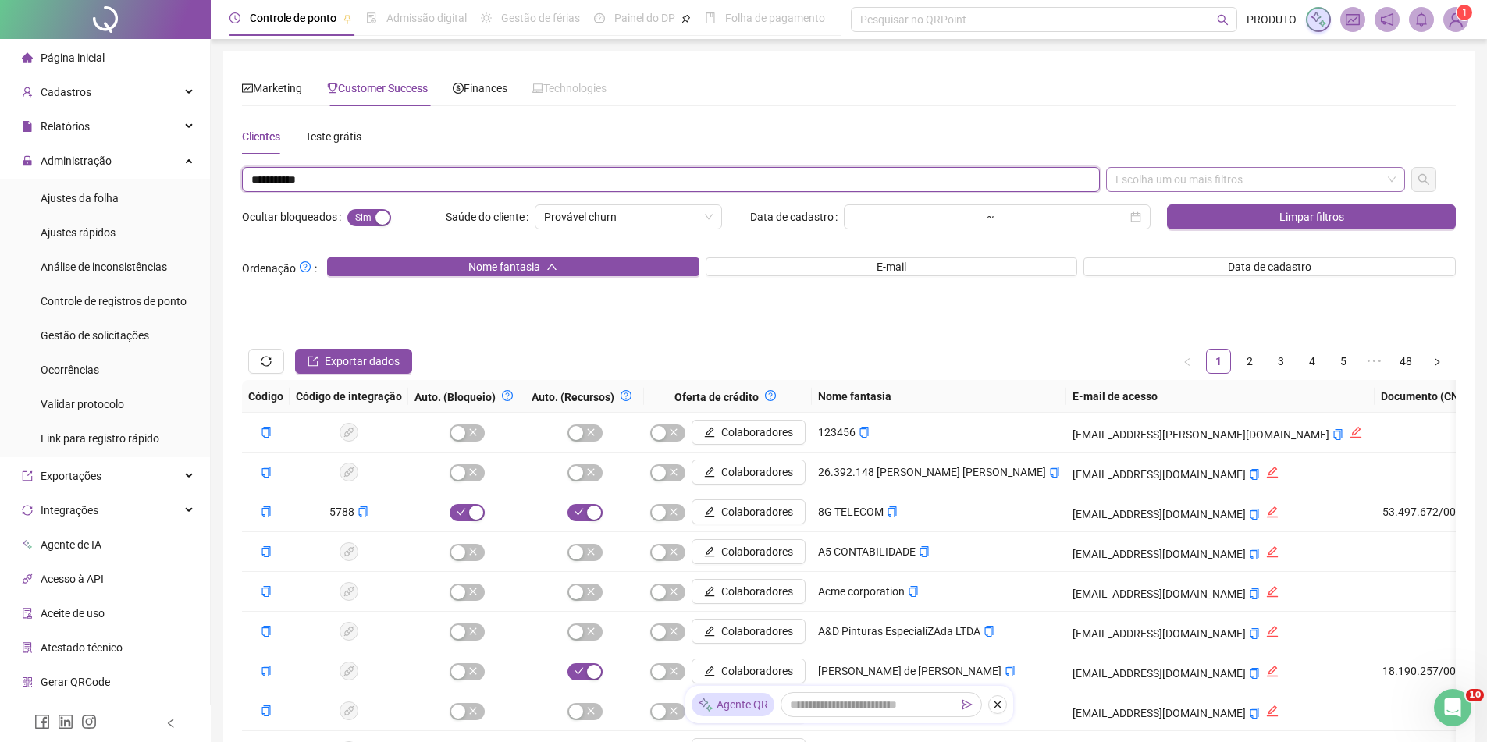
drag, startPoint x: 1179, startPoint y: 175, endPoint x: 1174, endPoint y: 187, distance: 13.3
click at [1179, 174] on div "Escolha um ou mais filtros" at bounding box center [1255, 179] width 299 height 25
type input "**********"
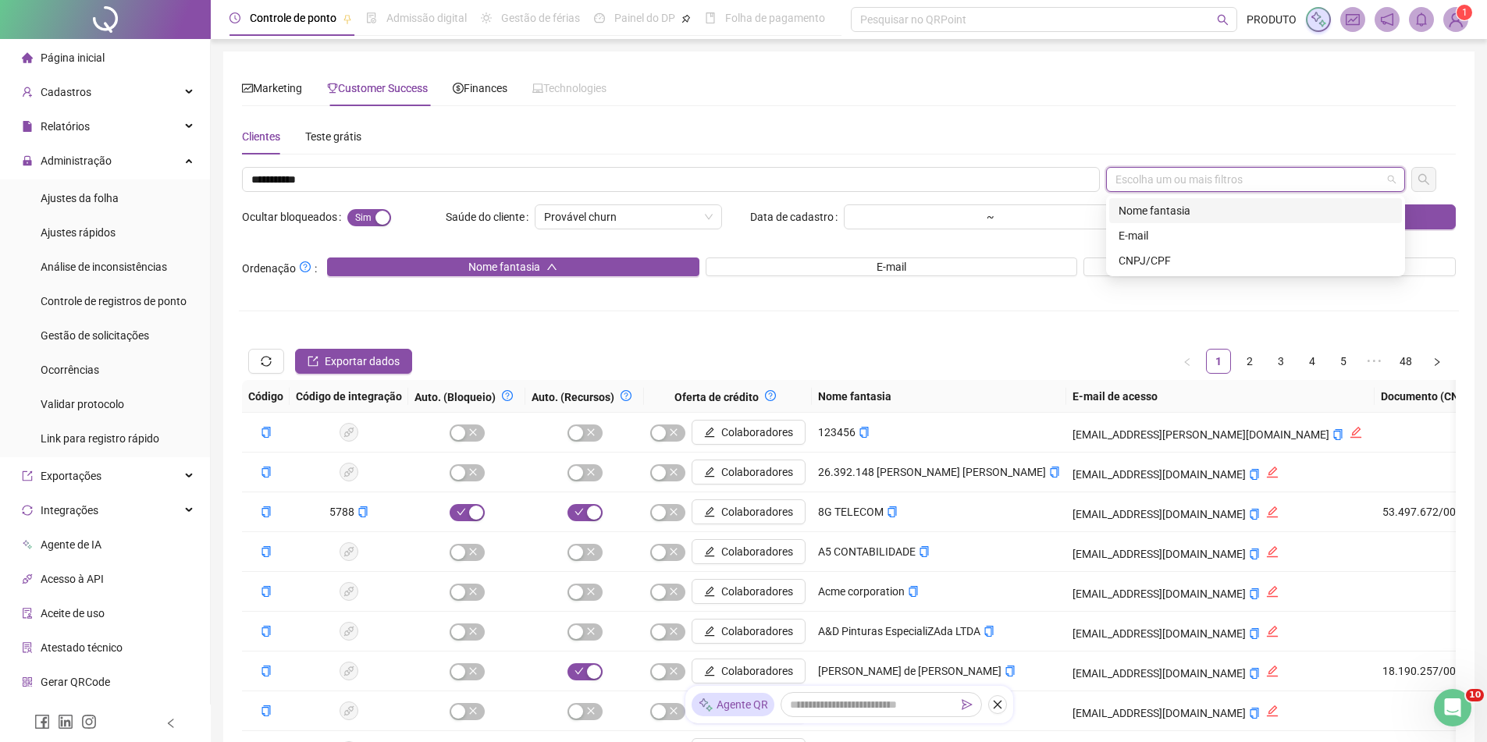
click at [1172, 225] on div "E-mail" at bounding box center [1255, 235] width 293 height 25
click at [1212, 205] on div "Nome fantasia" at bounding box center [1255, 210] width 274 height 17
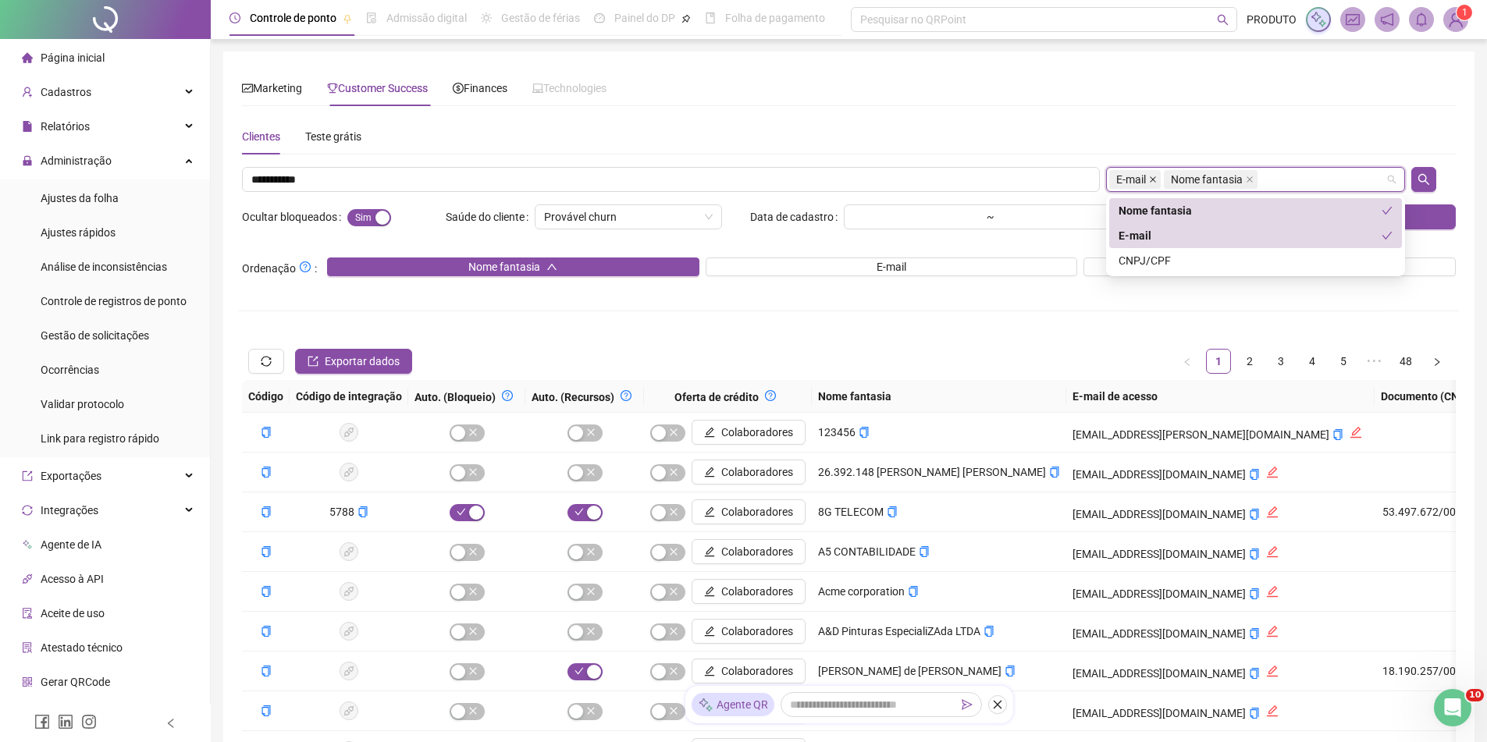
click at [1157, 177] on icon "close" at bounding box center [1153, 180] width 8 height 8
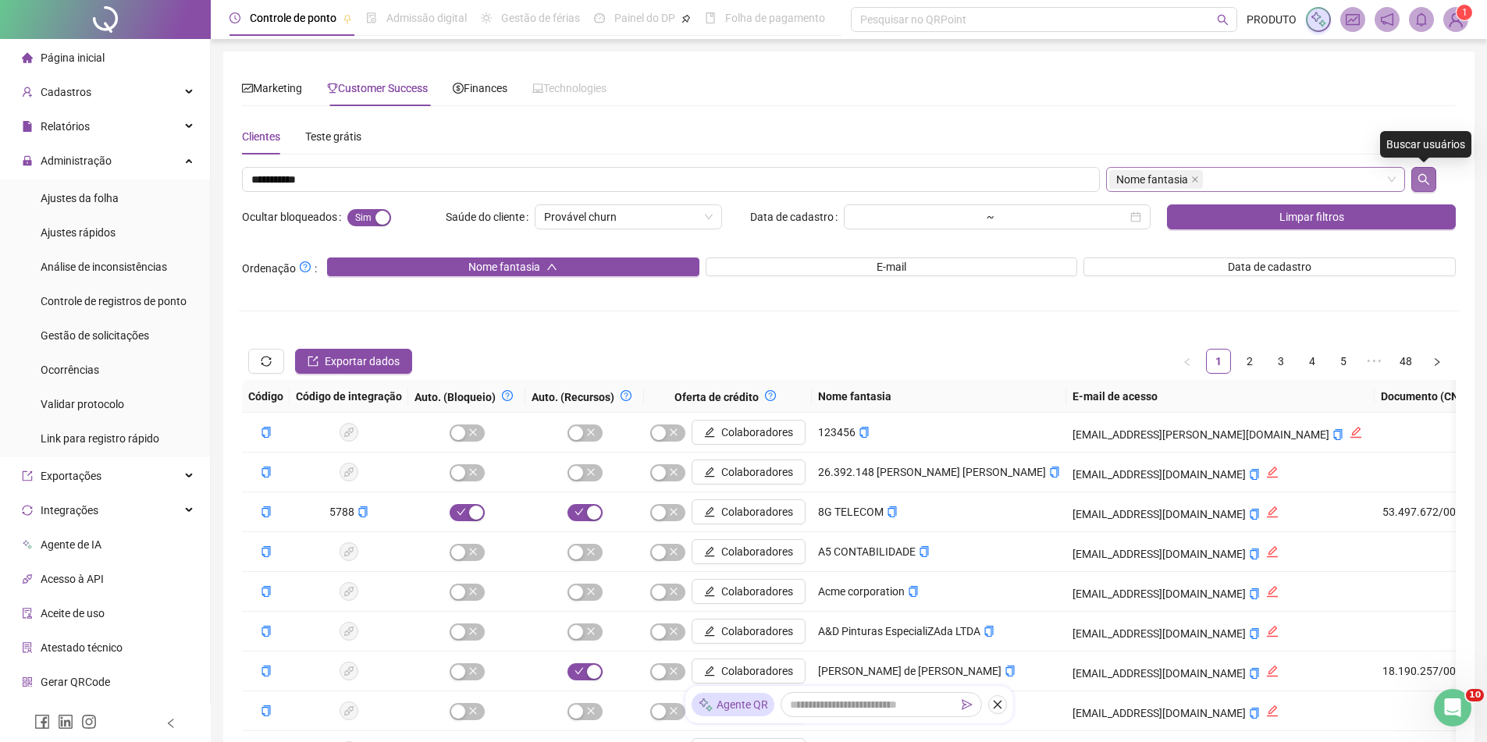
click at [1430, 175] on button "button" at bounding box center [1423, 179] width 25 height 25
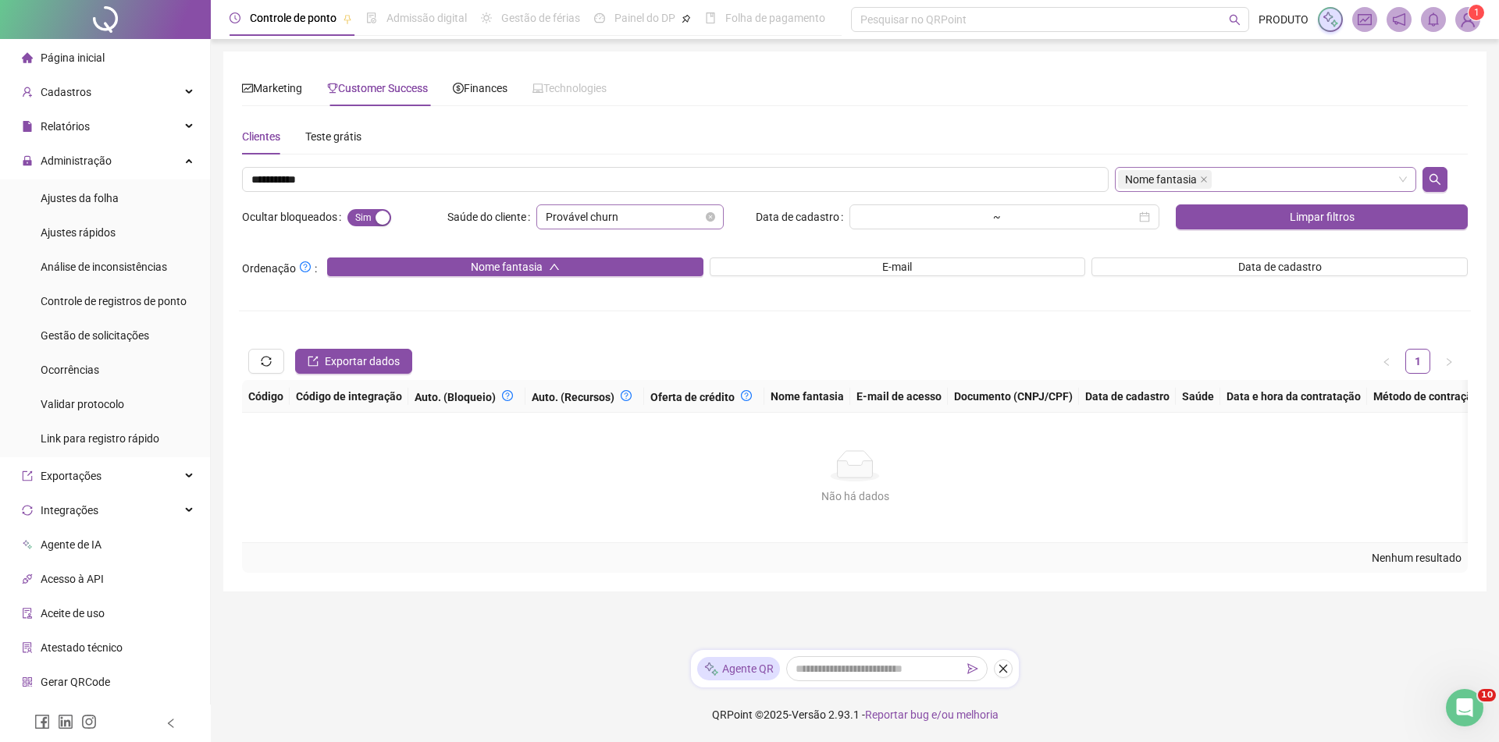
click at [704, 218] on span "Provável churn" at bounding box center [630, 216] width 169 height 23
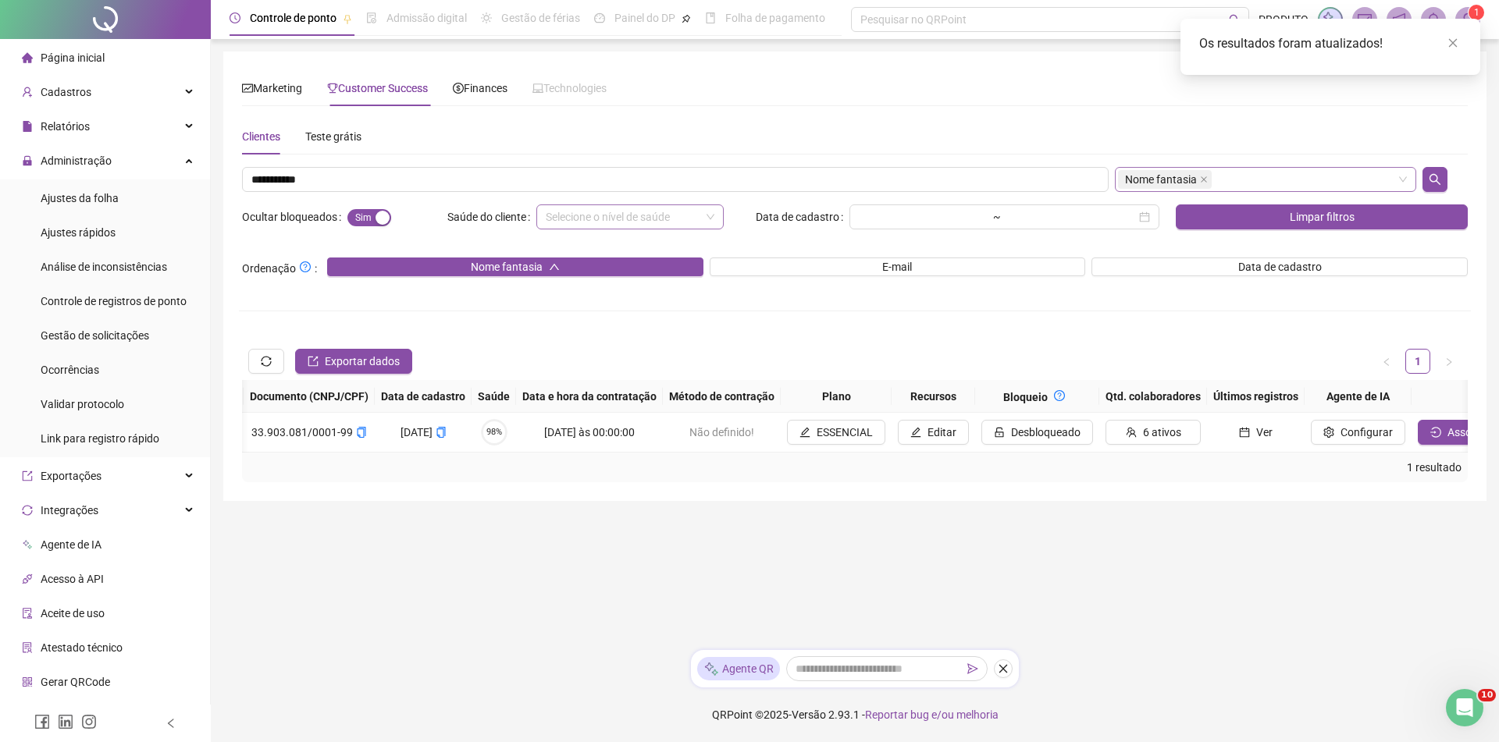
scroll to position [0, 1328]
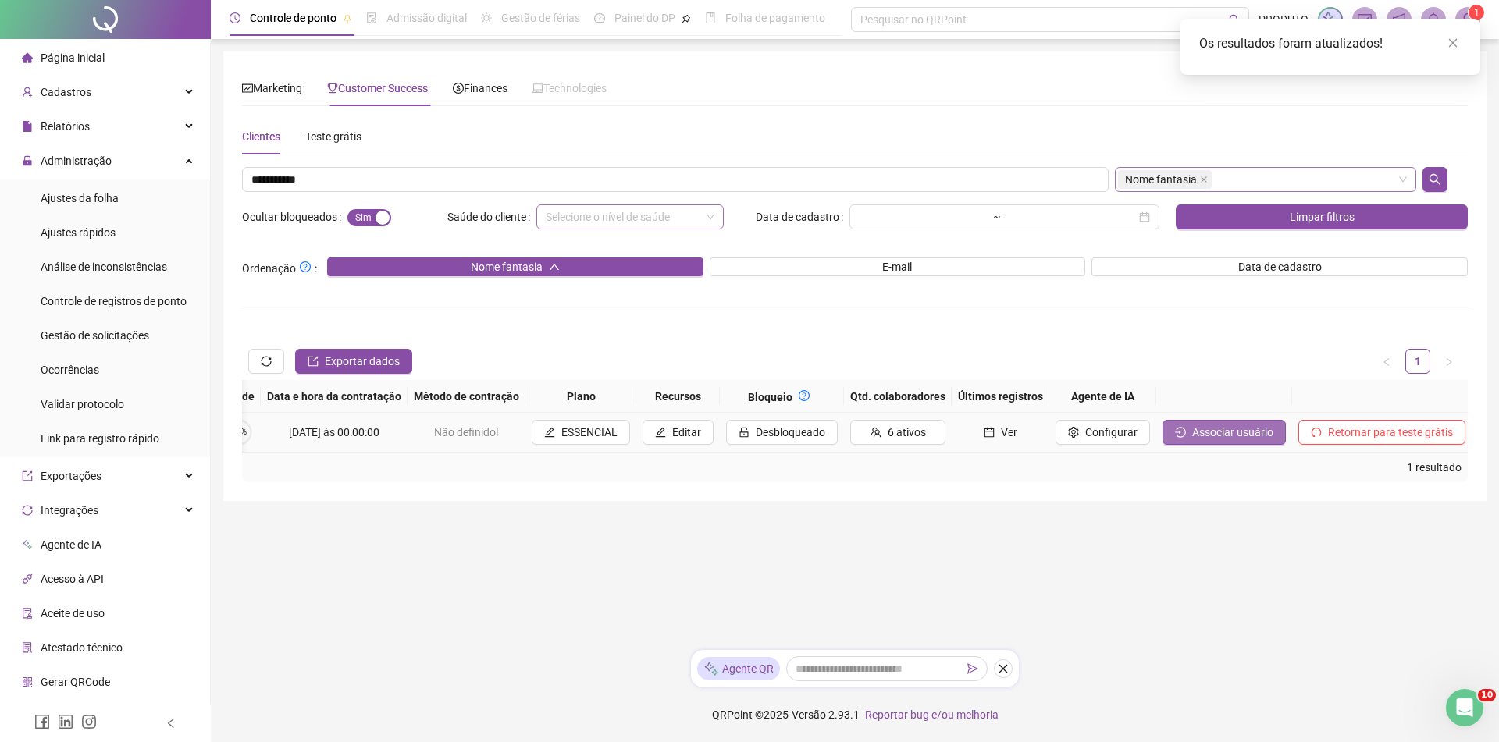
click at [1251, 433] on span "Associar usuário" at bounding box center [1232, 432] width 81 height 17
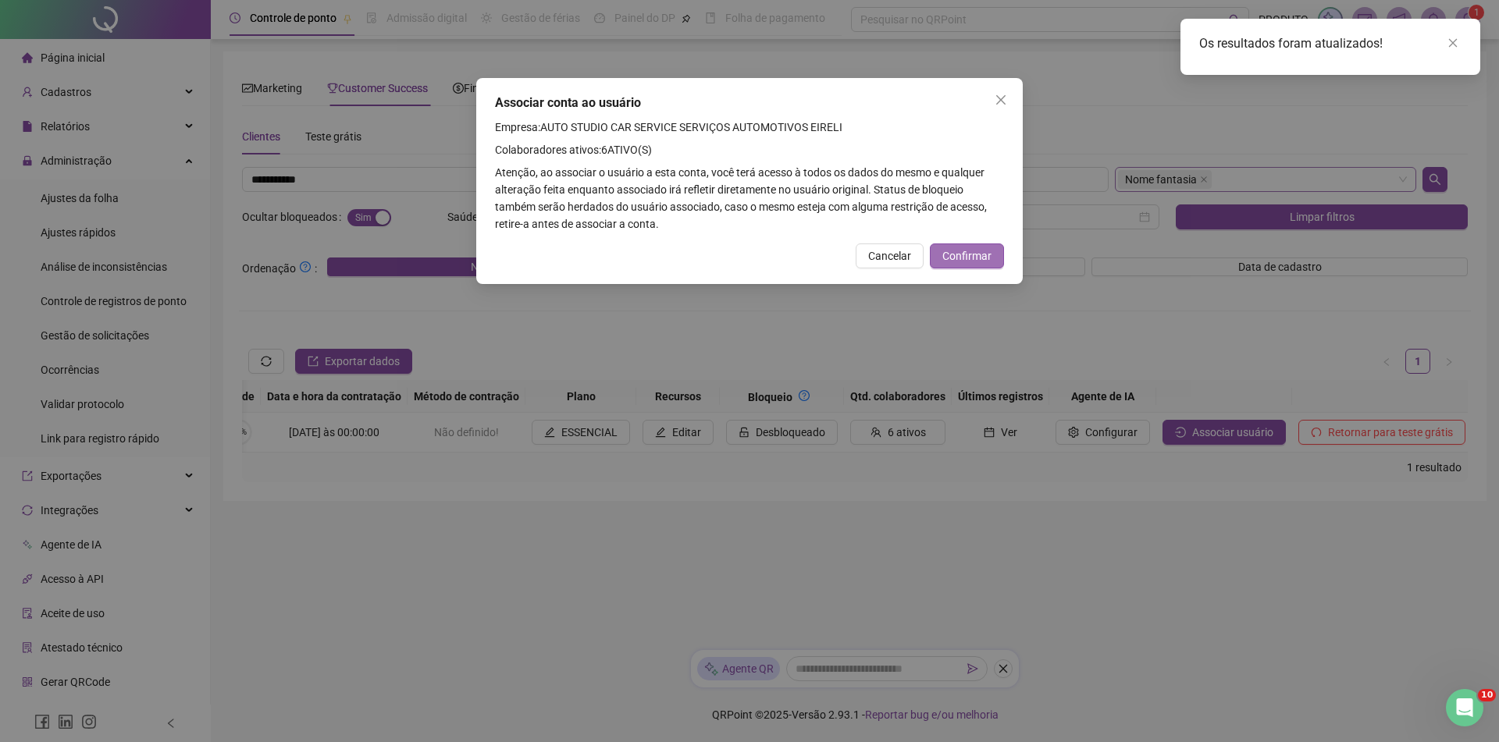
click at [983, 260] on span "Confirmar" at bounding box center [966, 255] width 49 height 17
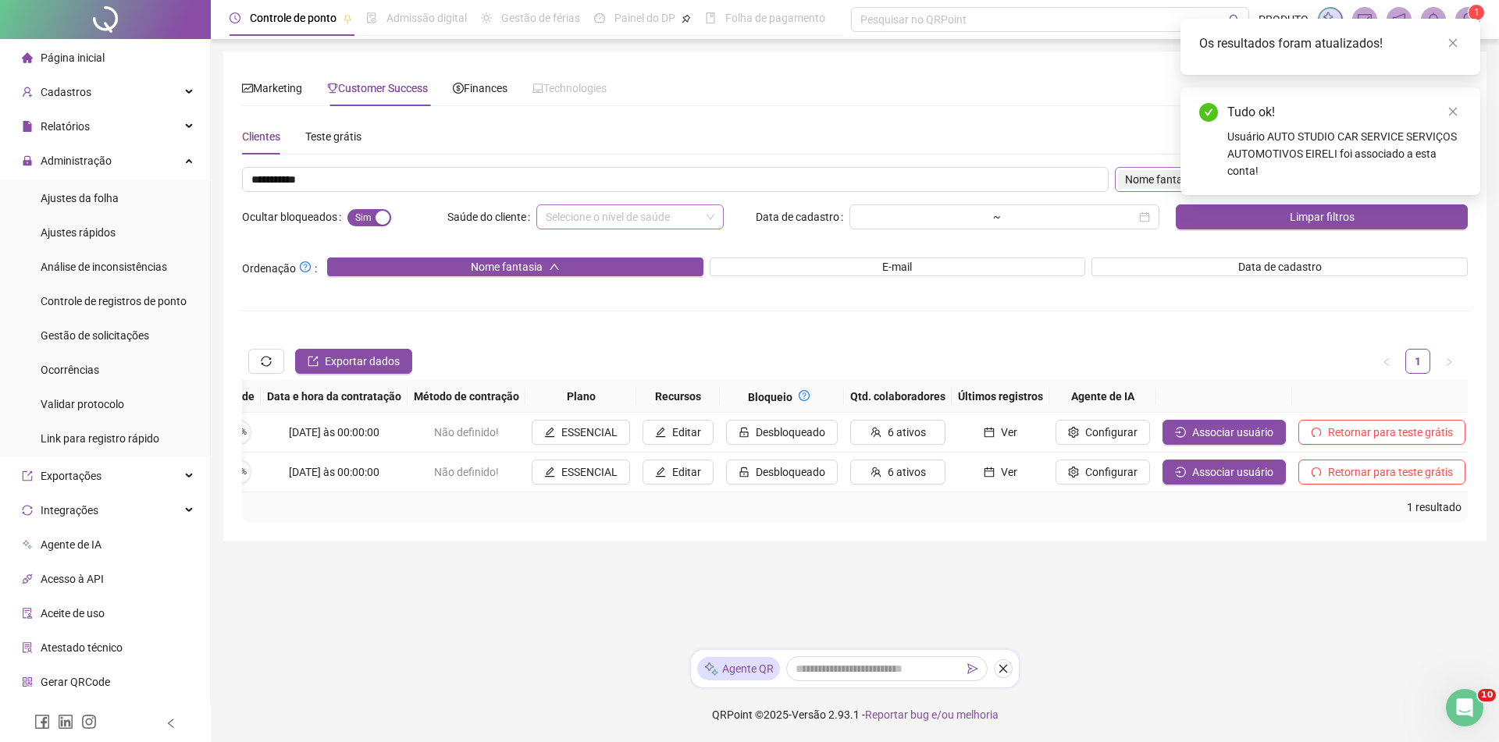
click at [1452, 61] on div "Os resultados foram atualizados!" at bounding box center [1330, 47] width 300 height 56
click at [1450, 49] on link "Close" at bounding box center [1452, 42] width 17 height 17
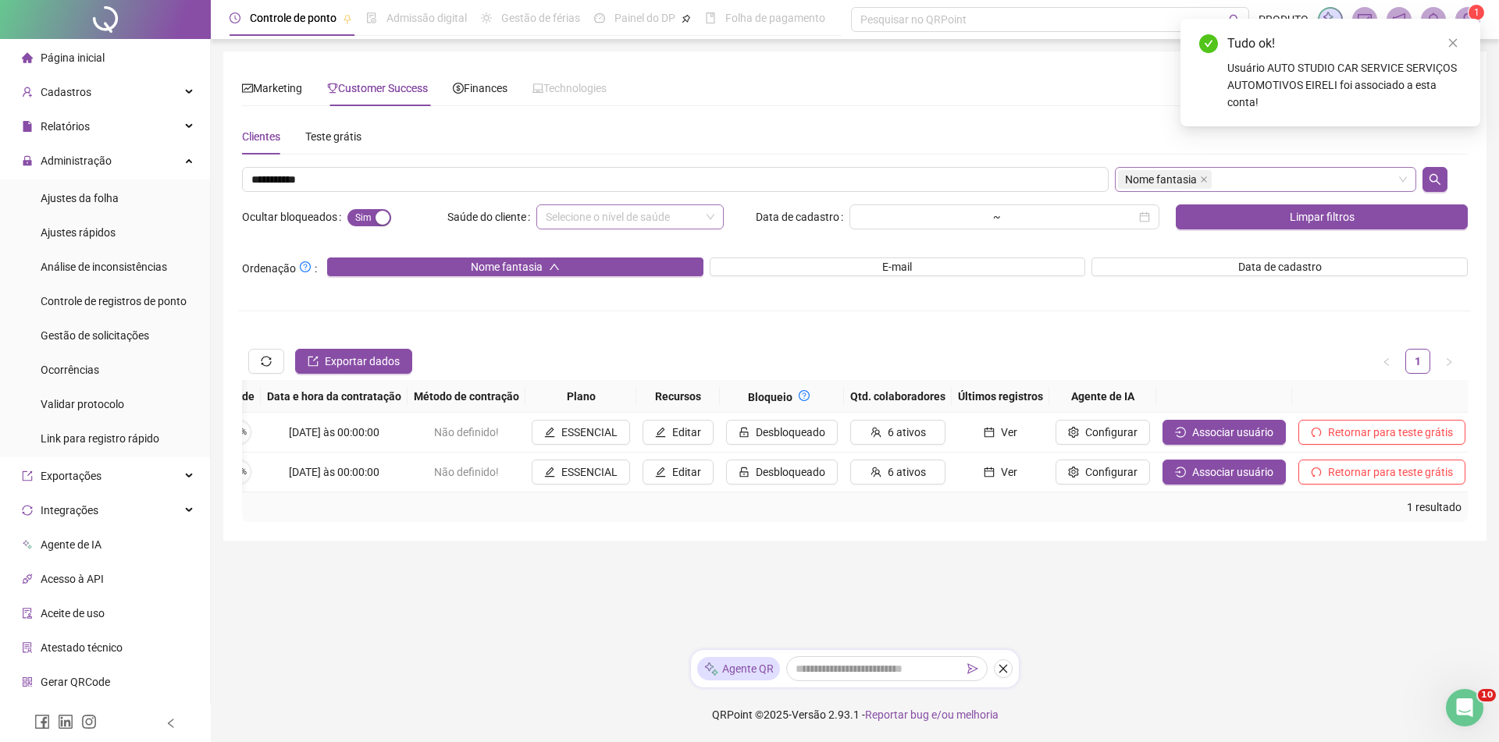
click at [1446, 45] on link "Close" at bounding box center [1452, 42] width 17 height 17
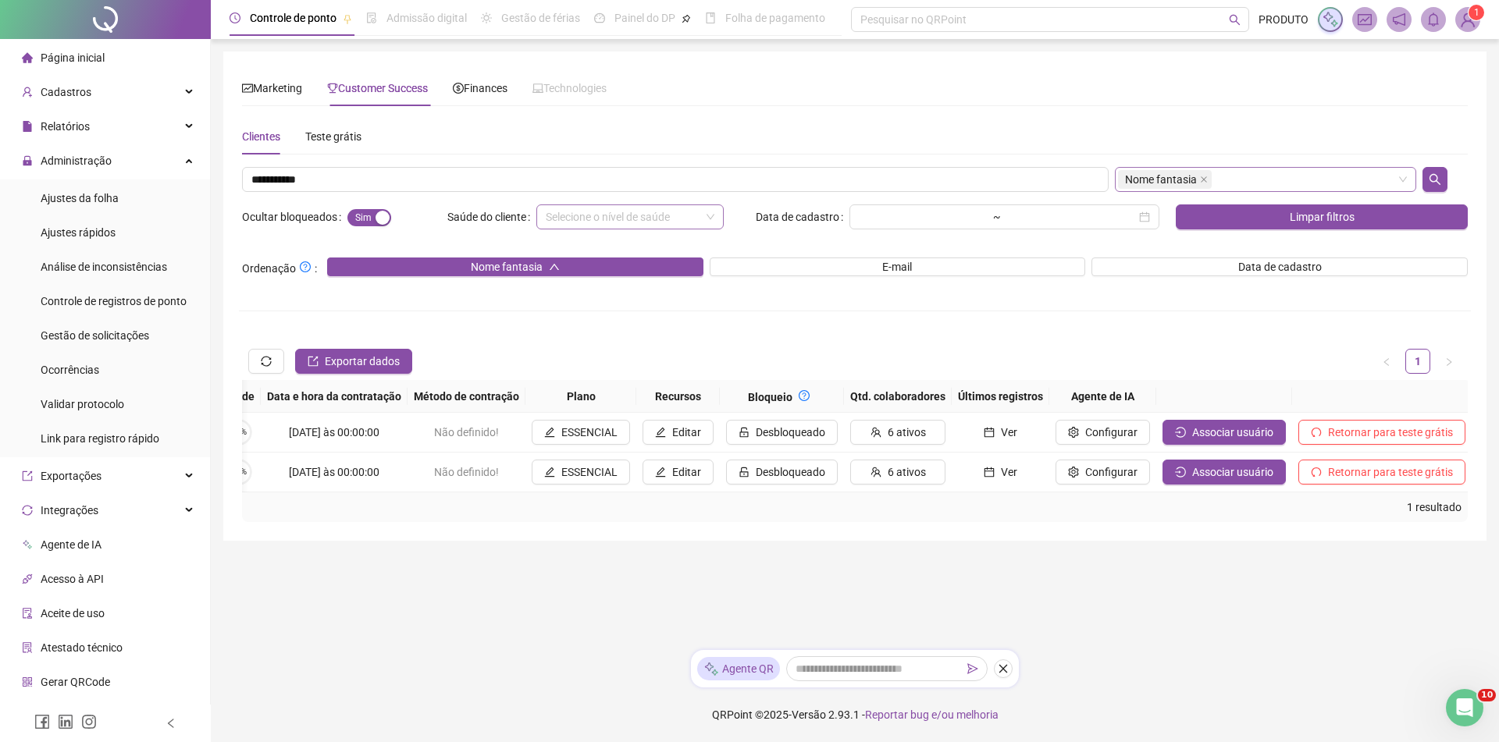
click at [1482, 8] on sup "1" at bounding box center [1476, 13] width 16 height 16
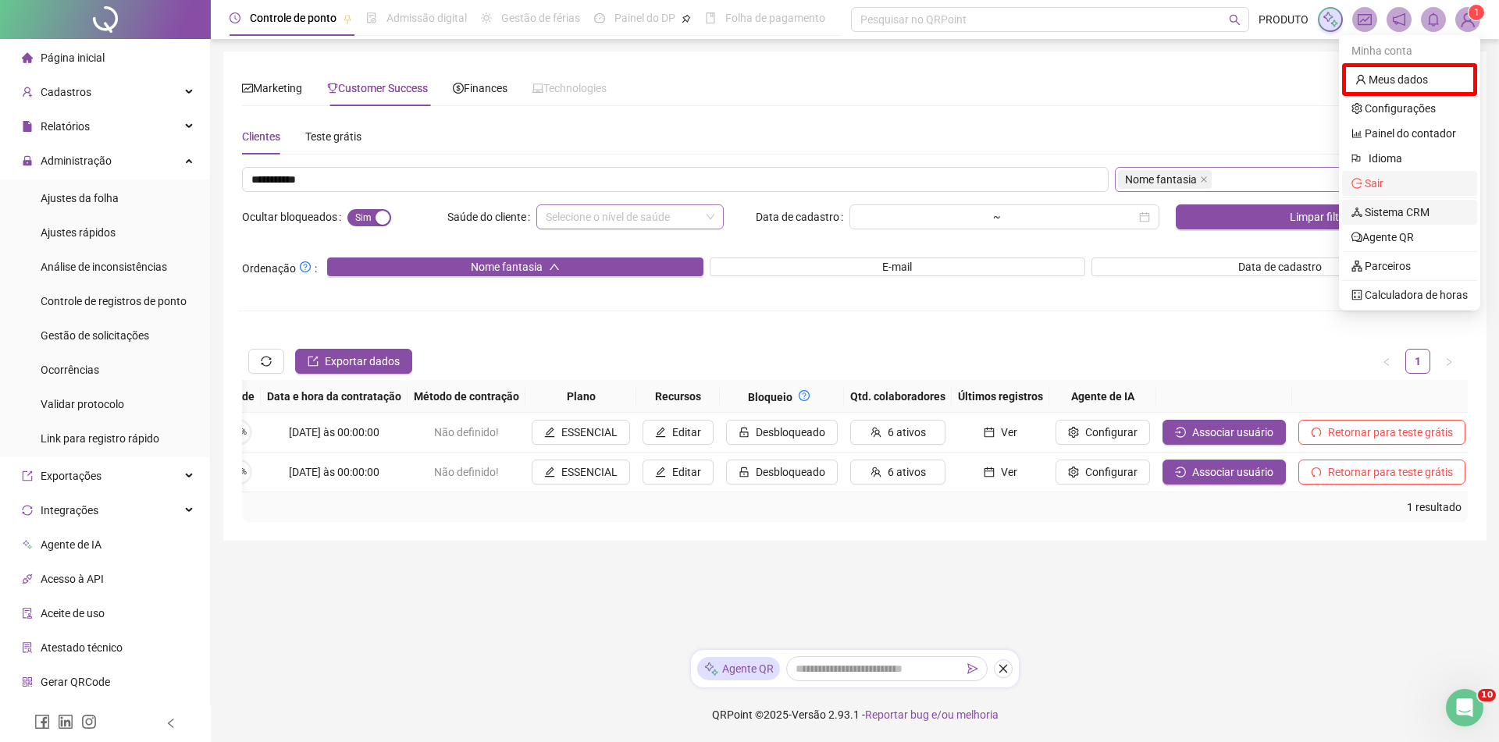
click at [1392, 197] on div at bounding box center [1409, 197] width 135 height 1
click at [1378, 171] on li "Sair" at bounding box center [1409, 183] width 135 height 25
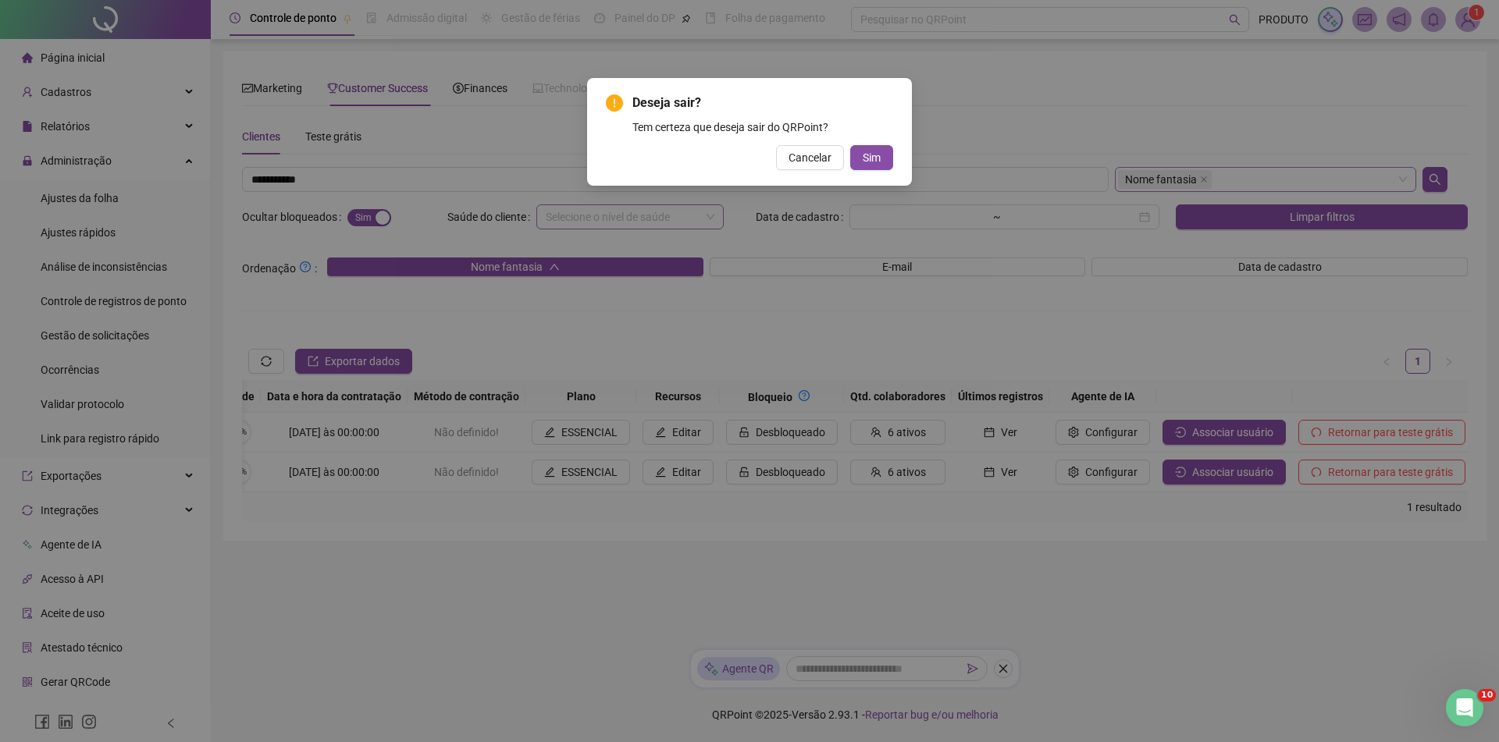
click at [893, 151] on div "Deseja sair? Tem certeza que deseja sair do QRPoint? Cancelar Sim" at bounding box center [749, 132] width 325 height 108
click at [888, 169] on div "Deseja sair? Tem certeza que deseja sair do QRPoint? Cancelar Sim" at bounding box center [749, 132] width 325 height 108
click at [894, 165] on div "Deseja sair? Tem certeza que deseja sair do QRPoint? Cancelar Sim" at bounding box center [749, 132] width 325 height 108
click at [890, 163] on button "Sim" at bounding box center [871, 157] width 43 height 25
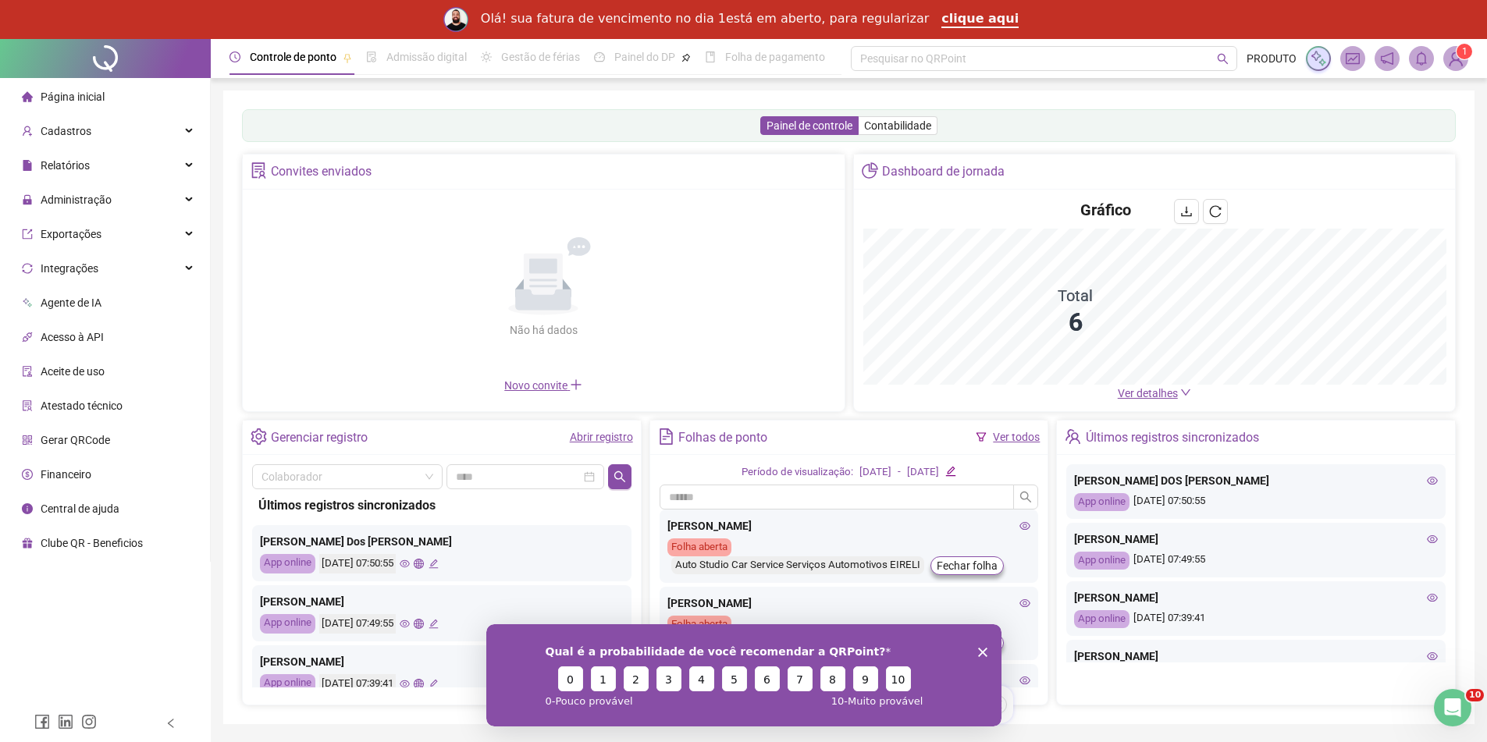
click at [982, 649] on icon "Encerrar pesquisa" at bounding box center [981, 651] width 9 height 9
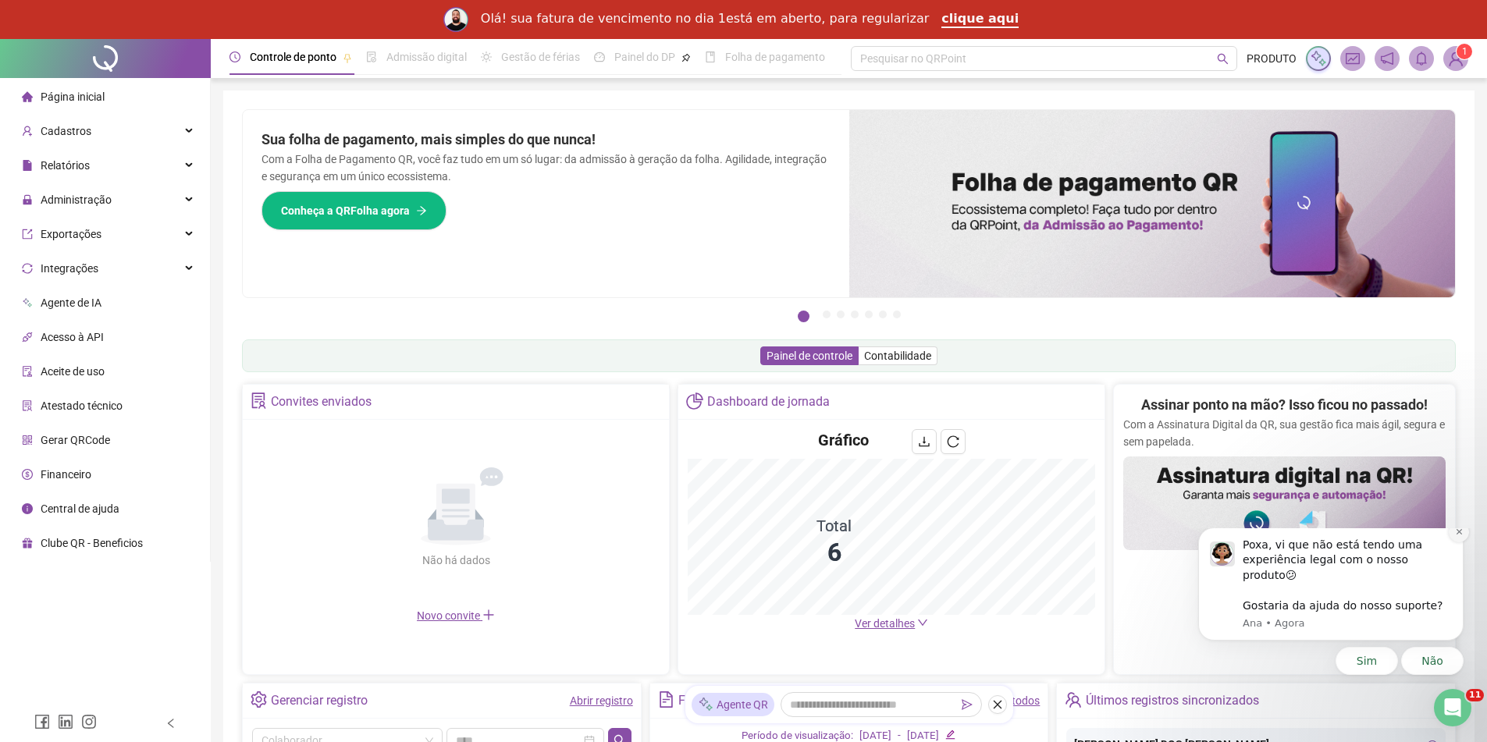
click at [1456, 536] on icon "Dismiss notification" at bounding box center [1459, 532] width 9 height 9
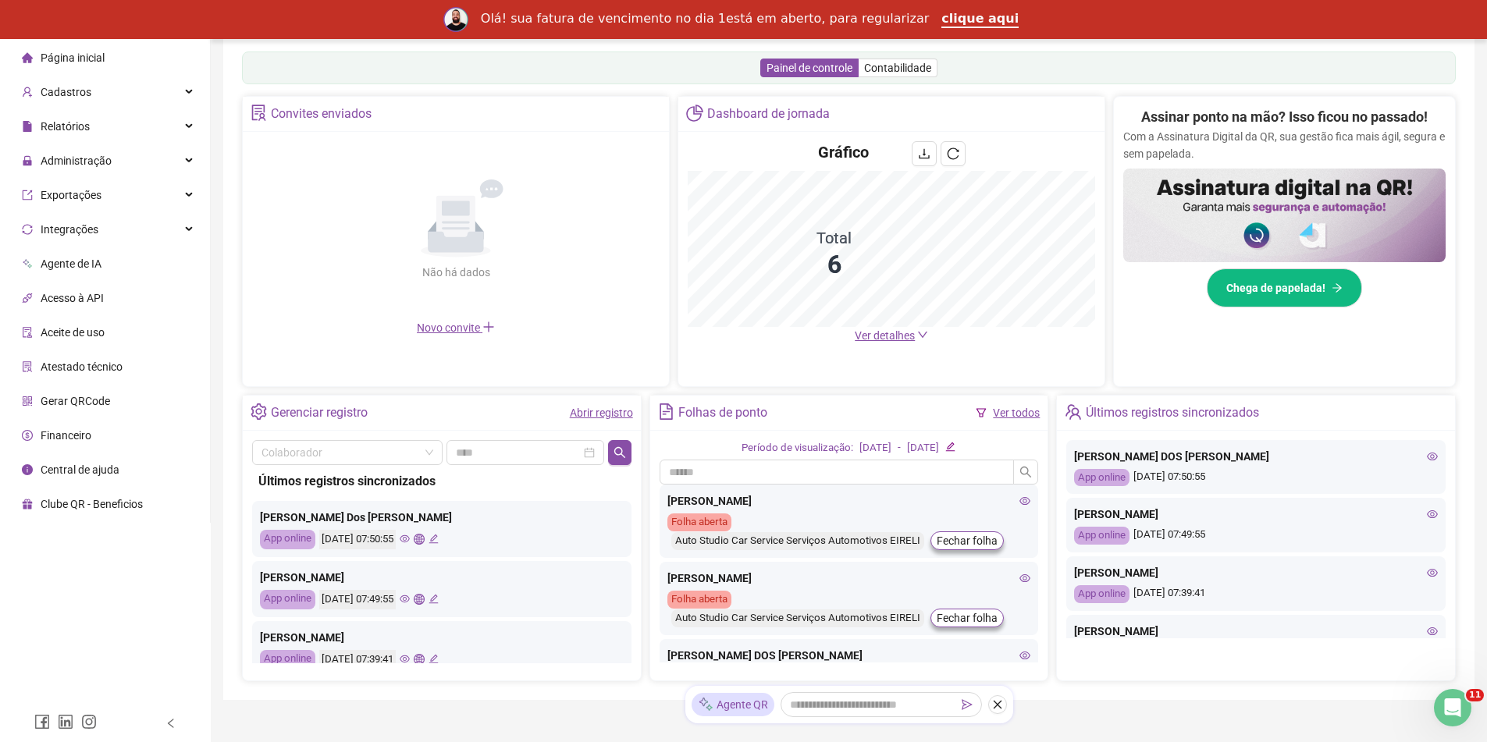
scroll to position [116, 0]
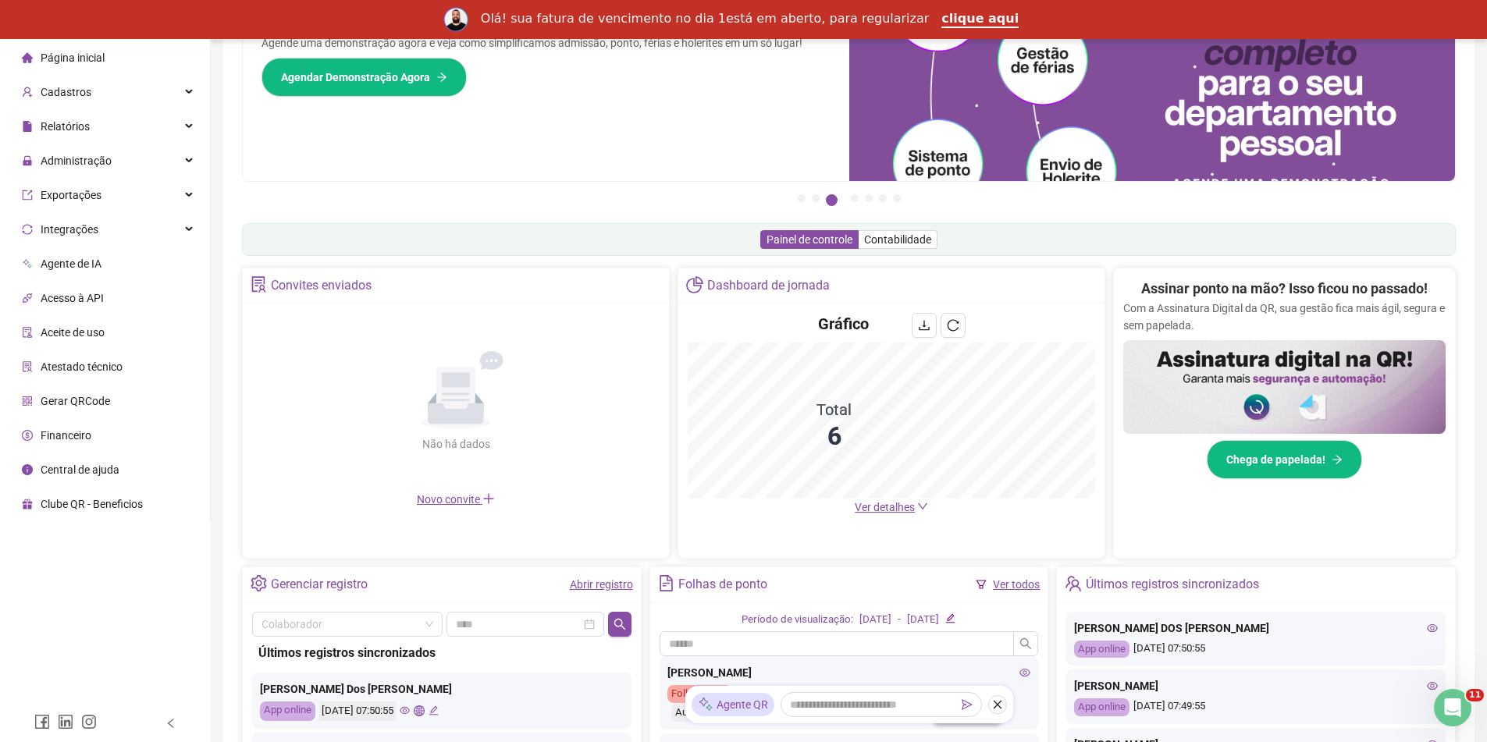
click at [905, 501] on span "Ver detalhes" at bounding box center [885, 507] width 60 height 12
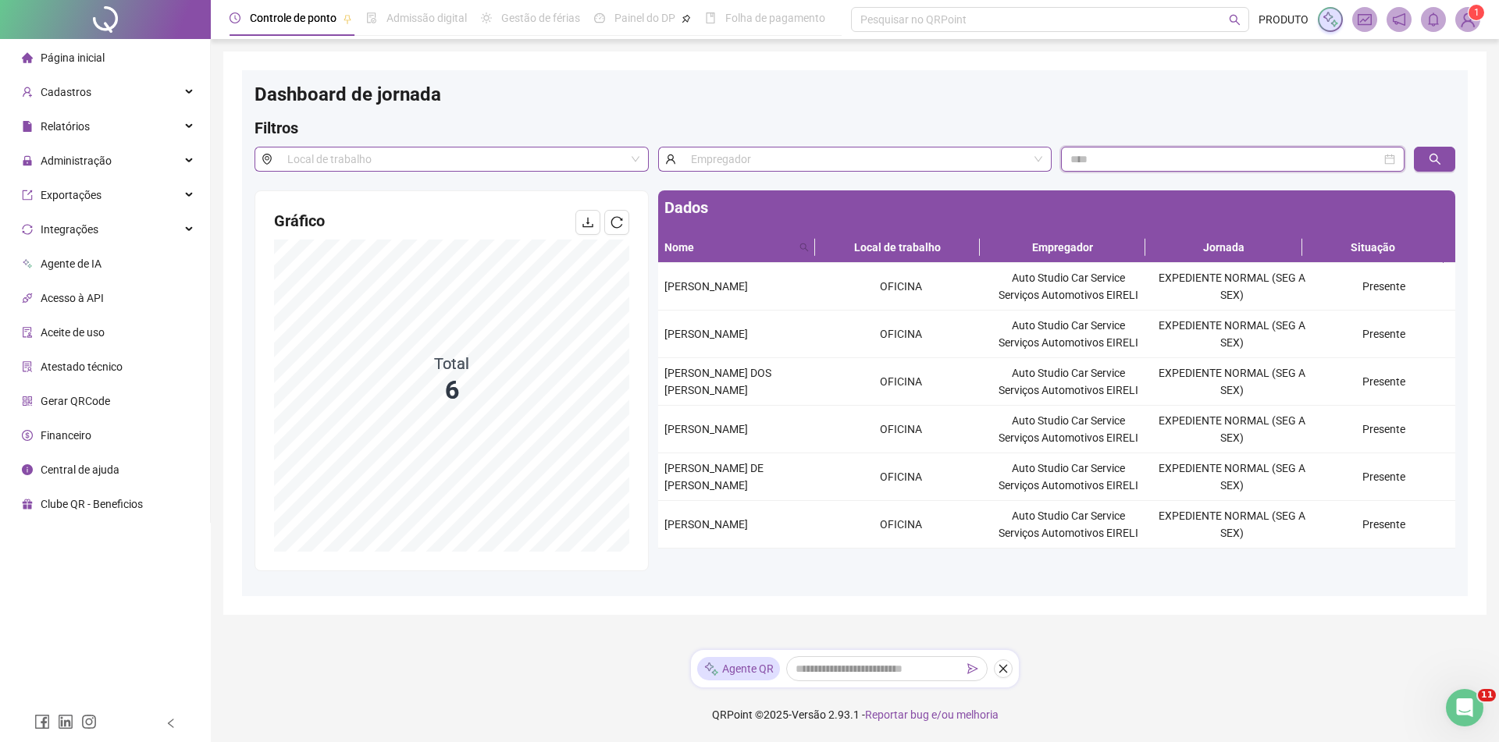
click at [1100, 155] on input at bounding box center [1225, 159] width 311 height 17
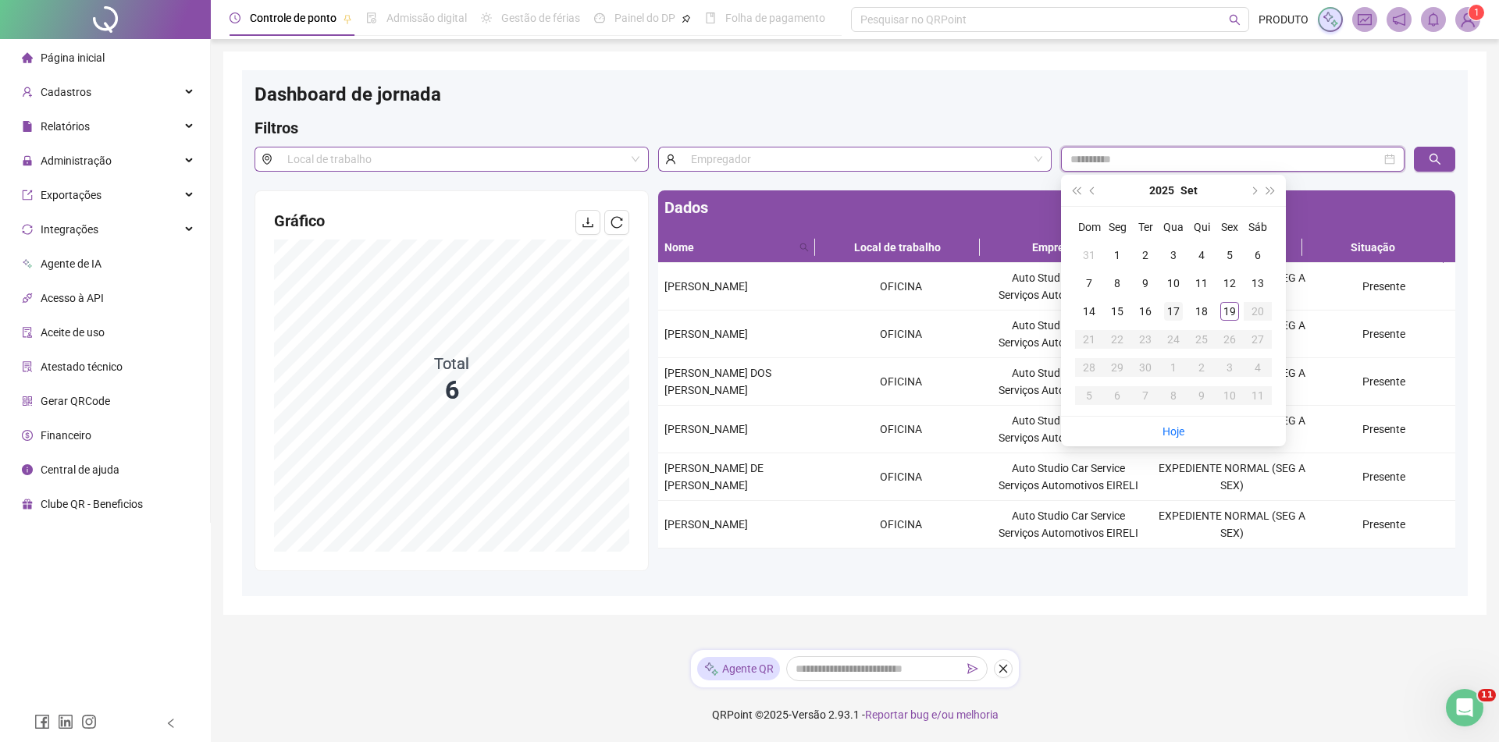
type input "**********"
click at [1175, 315] on div "17" at bounding box center [1173, 311] width 19 height 19
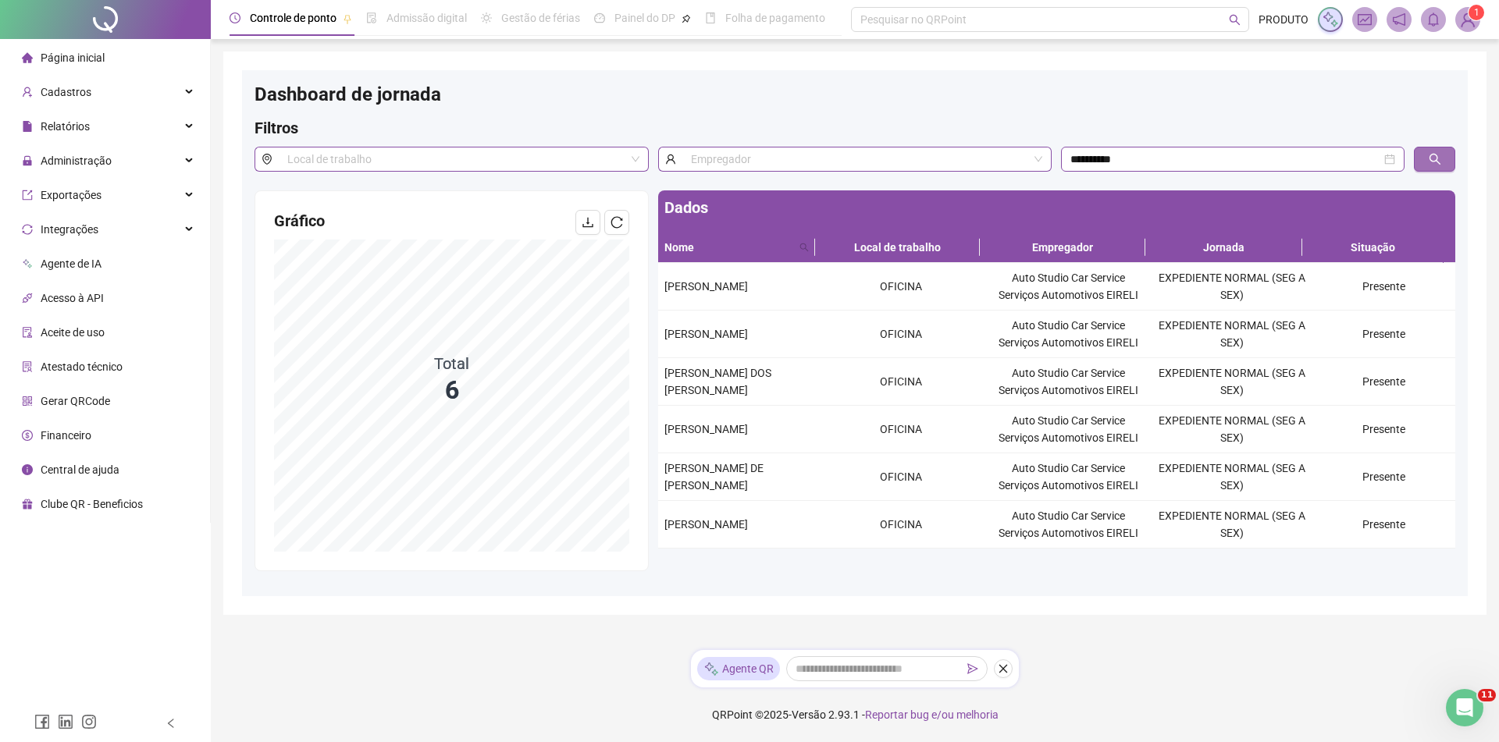
click at [1439, 153] on icon "search" at bounding box center [1434, 159] width 12 height 12
